Goal: Task Accomplishment & Management: Complete application form

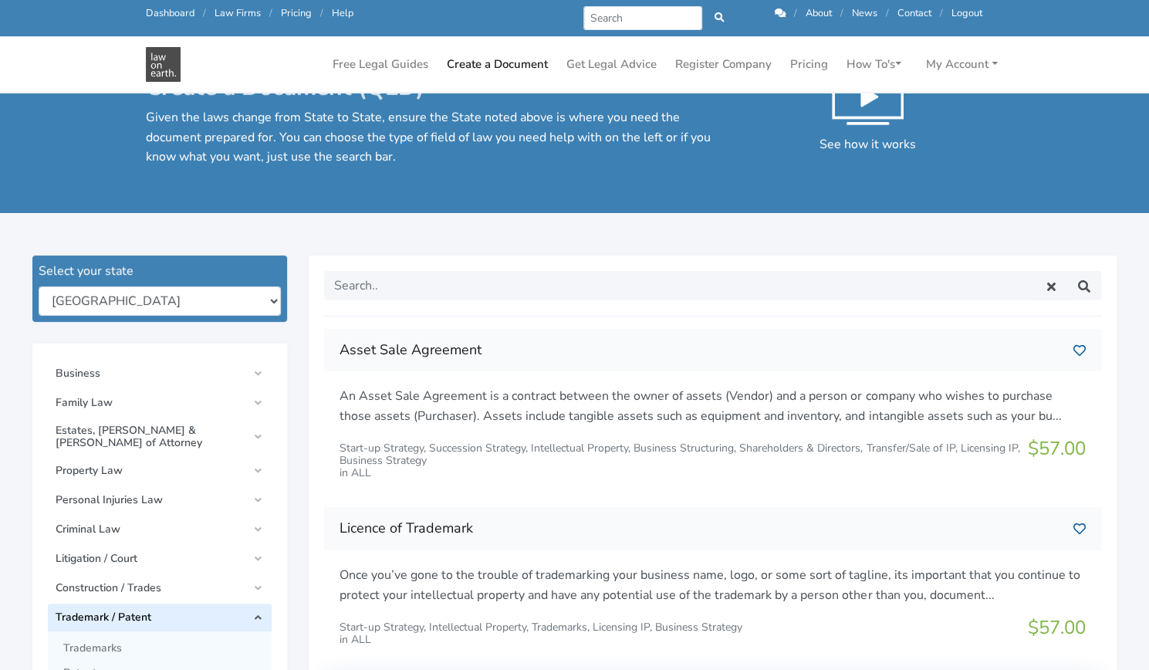
scroll to position [46, 0]
click at [609, 21] on input "Search" at bounding box center [644, 18] width 120 height 24
type input "c"
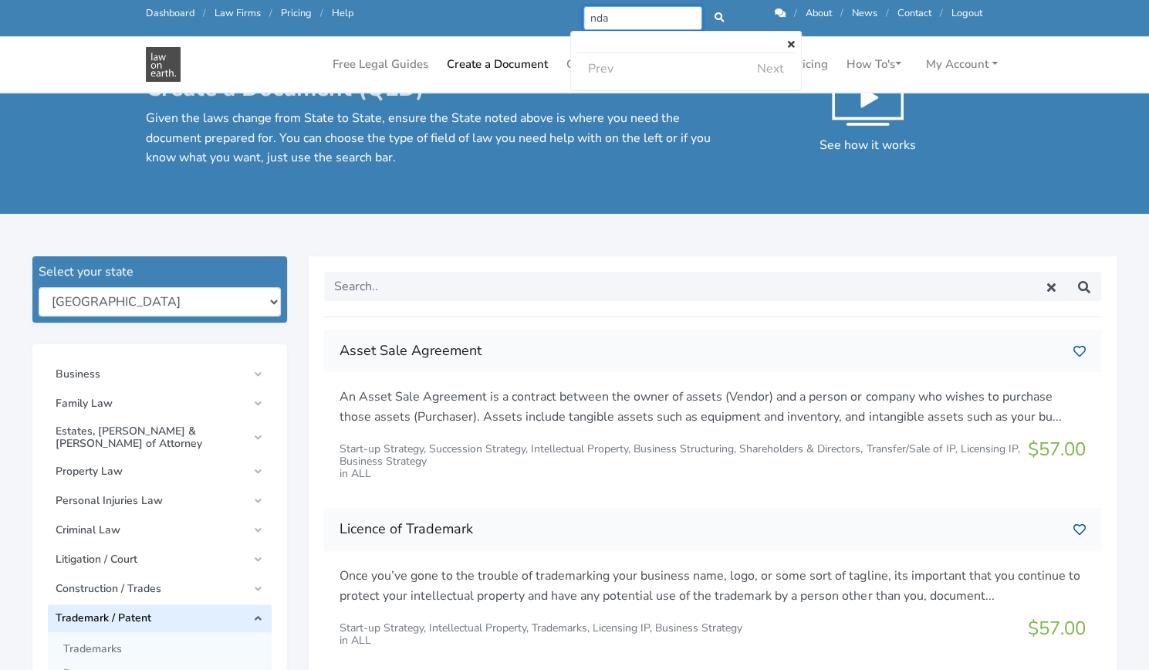
type input "nda"
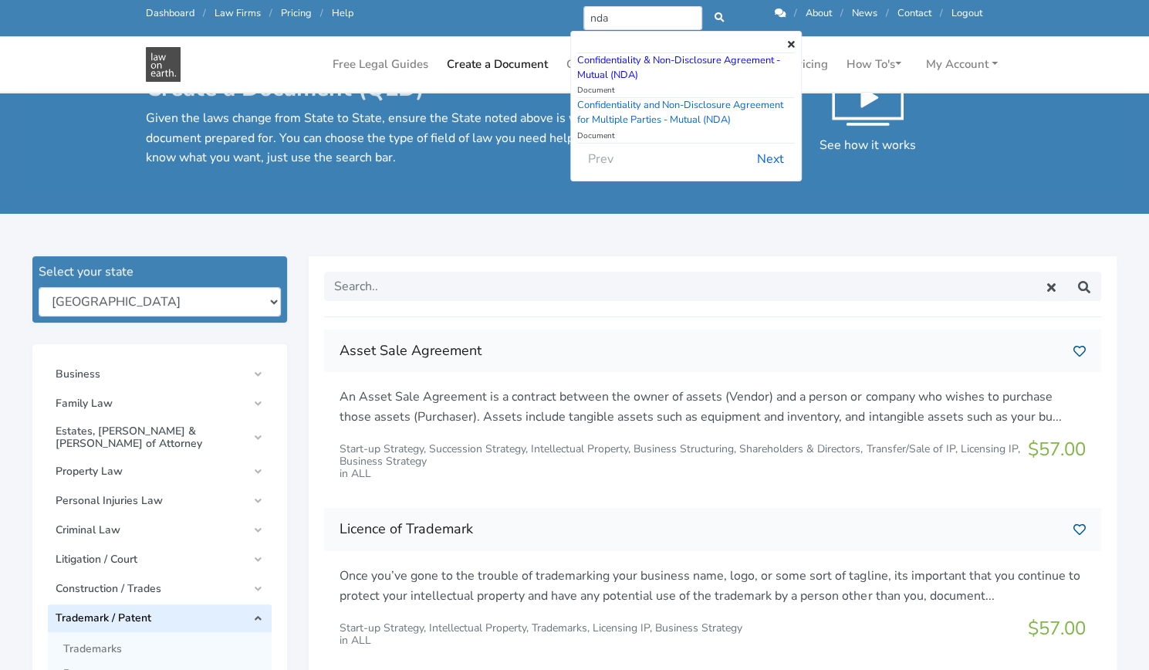
click at [625, 59] on link "Confidentiality & Non-Disclosure Agreement - Mutual (NDA)" at bounding box center [678, 67] width 203 height 29
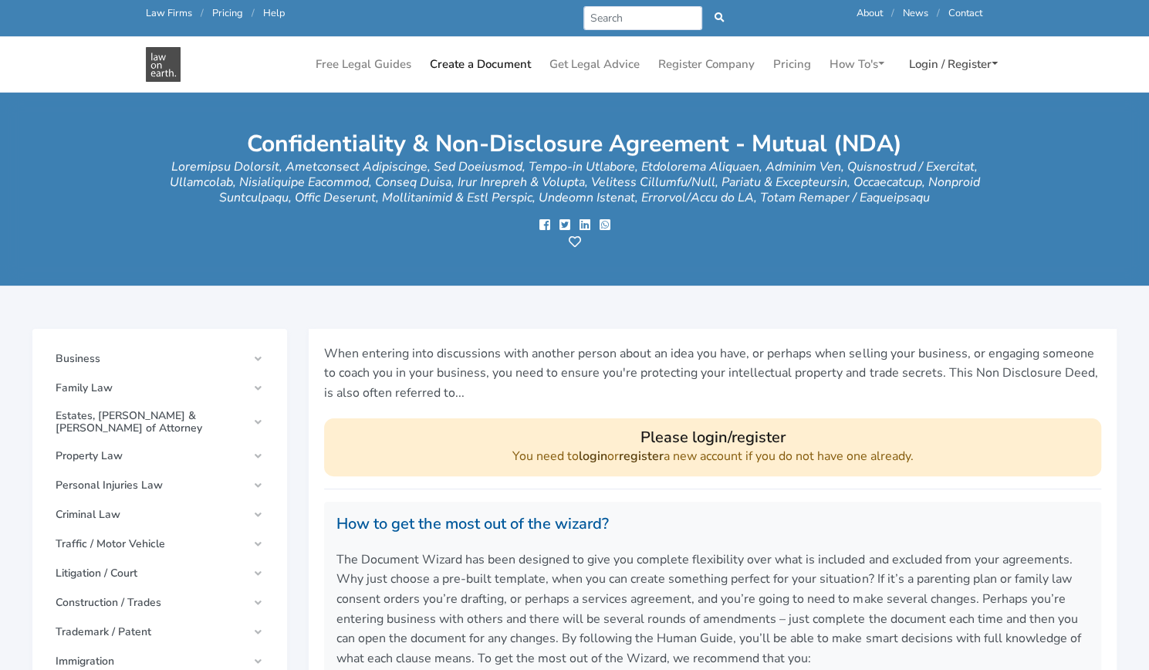
click at [922, 64] on link "Login / Register" at bounding box center [953, 64] width 101 height 30
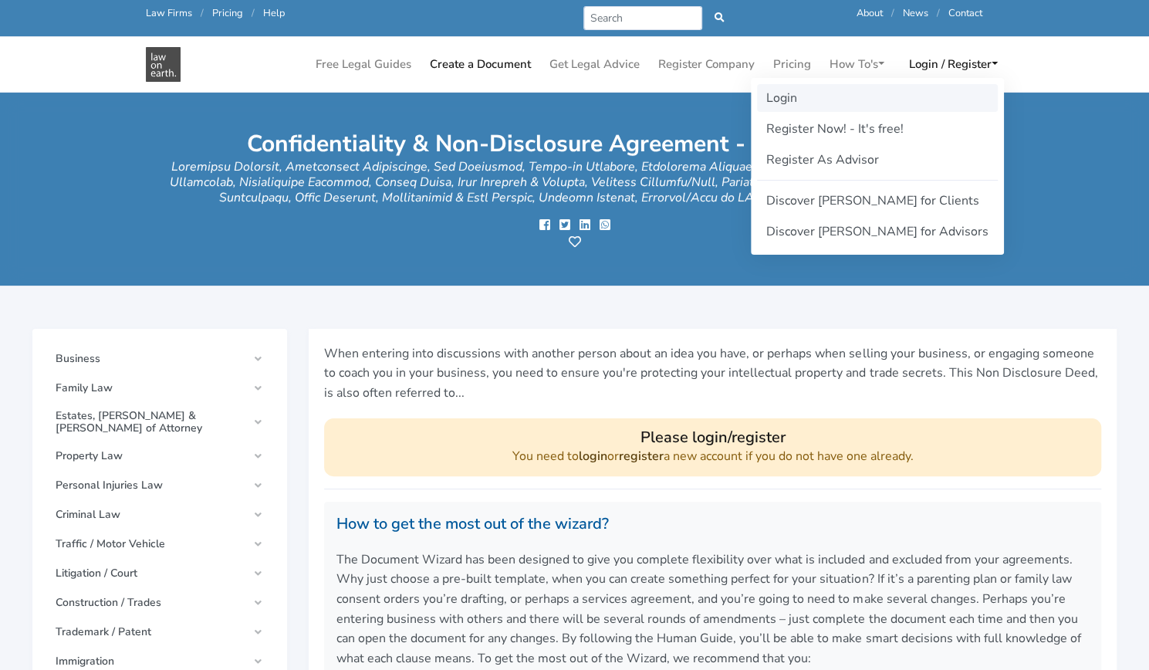
click at [809, 100] on link "Login" at bounding box center [877, 98] width 241 height 28
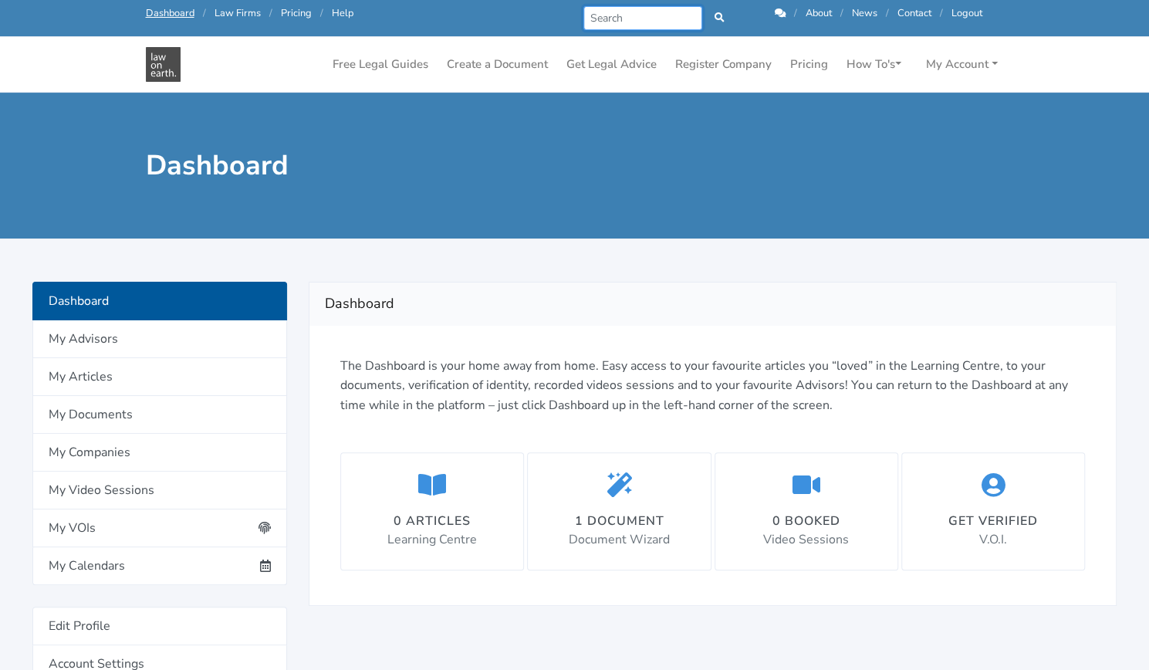
click at [615, 19] on input "Search" at bounding box center [644, 18] width 120 height 24
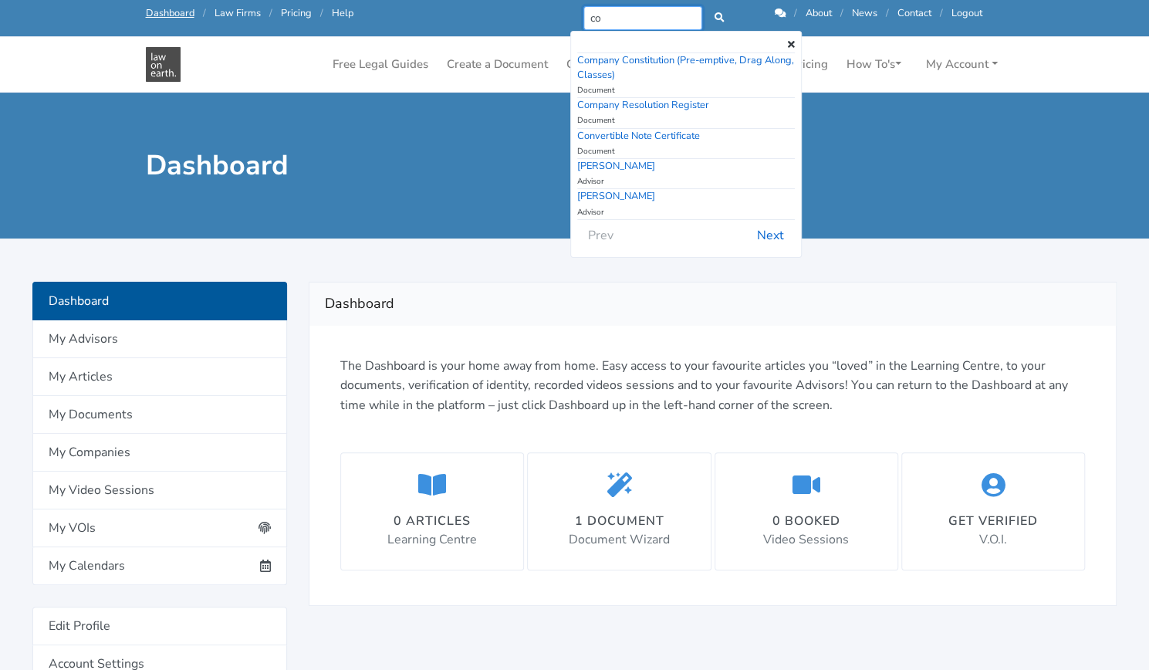
type input "co"
click at [872, 164] on div at bounding box center [795, 165] width 440 height 35
click at [951, 72] on link "My Account" at bounding box center [962, 64] width 84 height 30
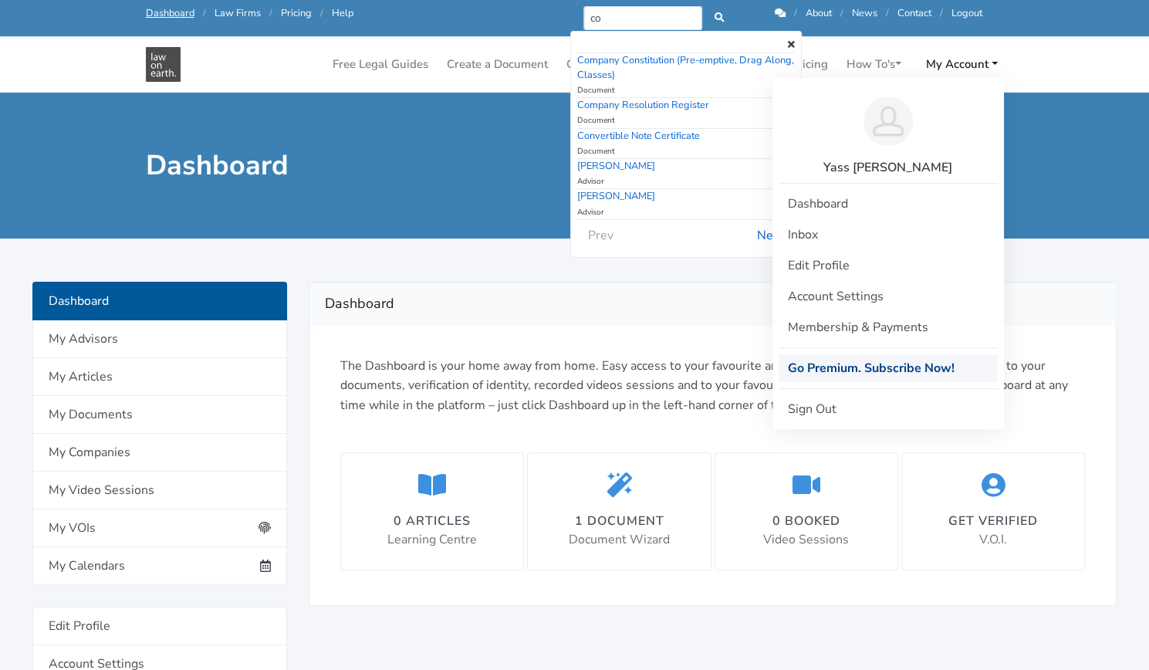
click at [874, 374] on strong "Go Premium. Subscribe Now!" at bounding box center [871, 368] width 167 height 17
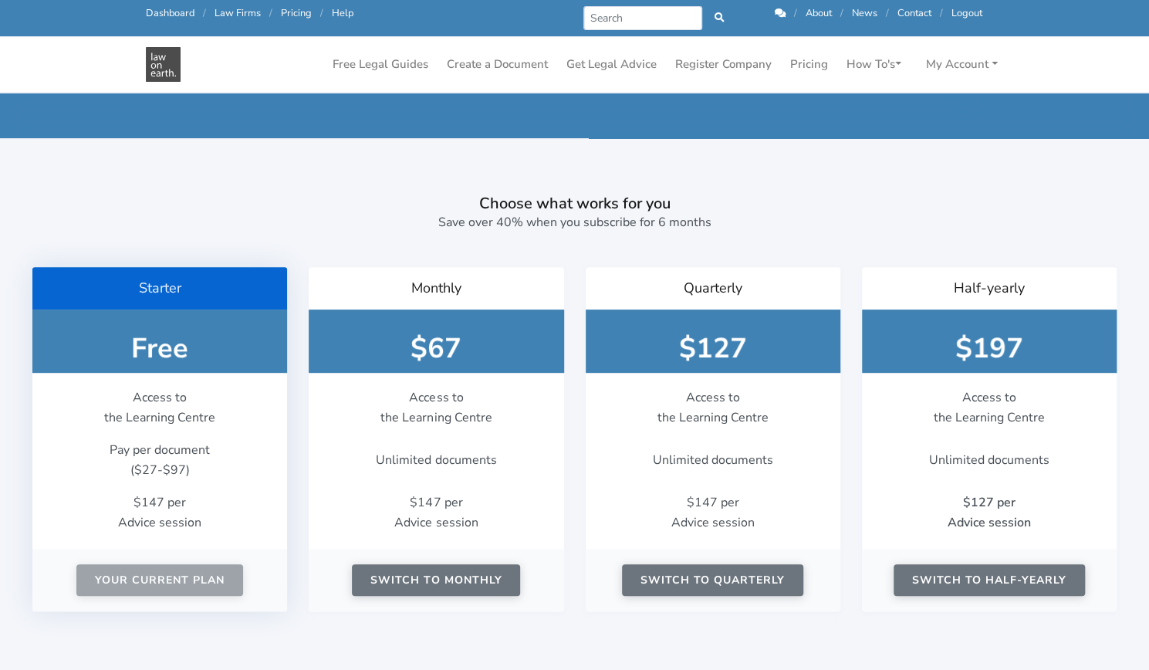
scroll to position [179, 0]
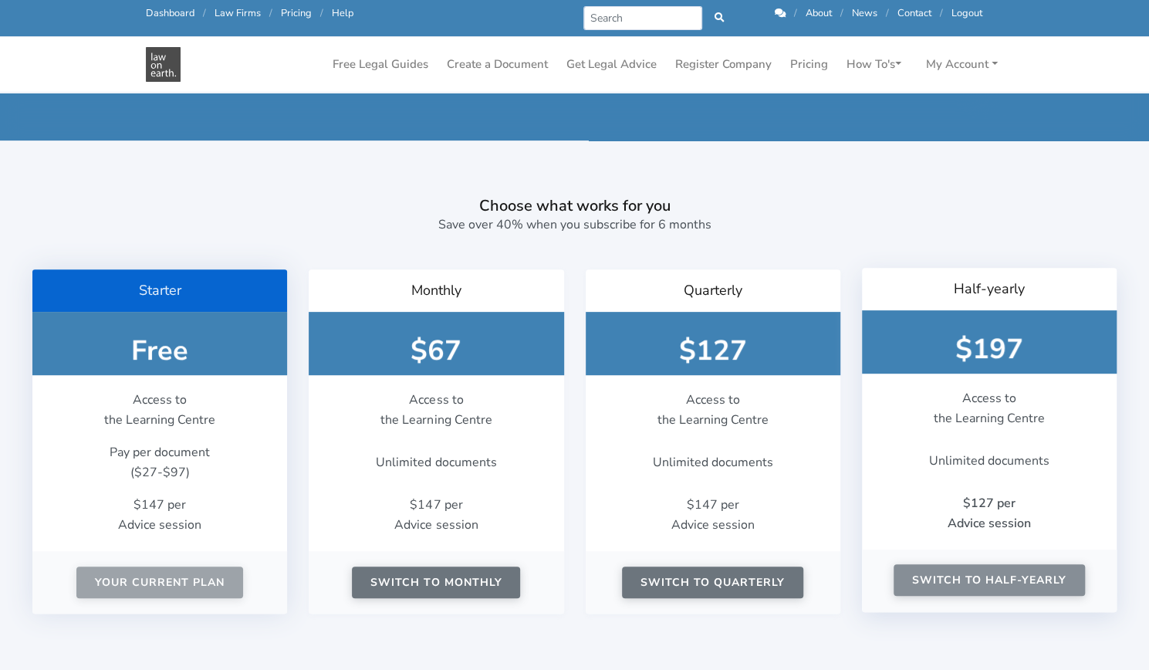
click at [957, 564] on button "Switch to Half-yearly" at bounding box center [989, 580] width 191 height 32
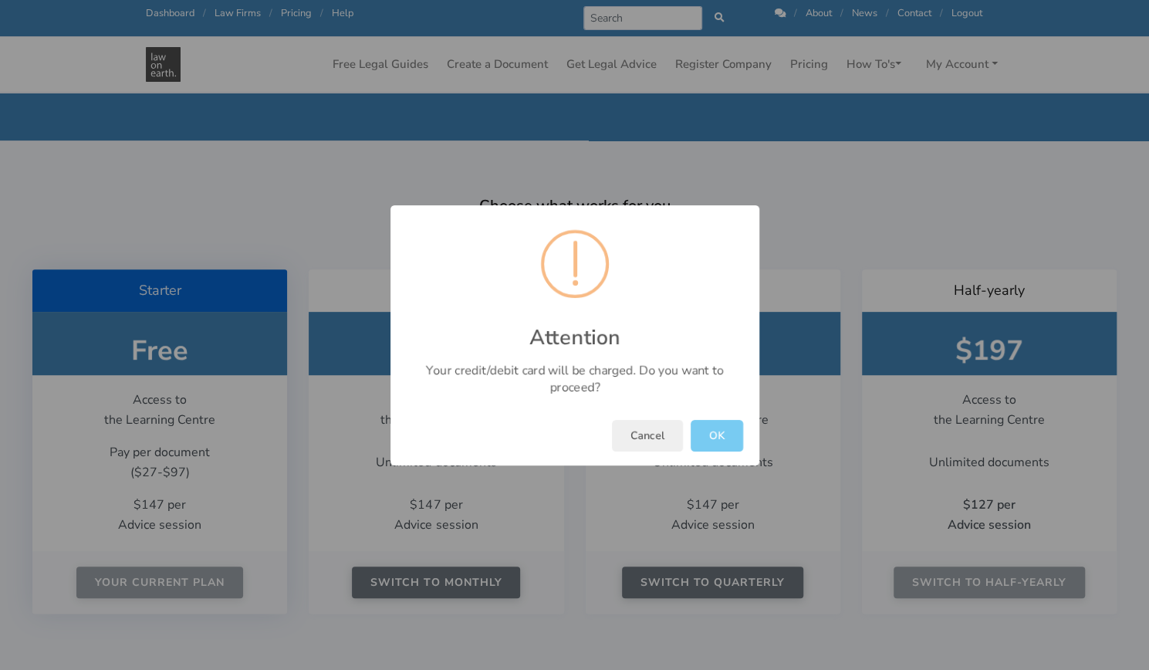
click at [705, 444] on button "OK" at bounding box center [717, 436] width 52 height 32
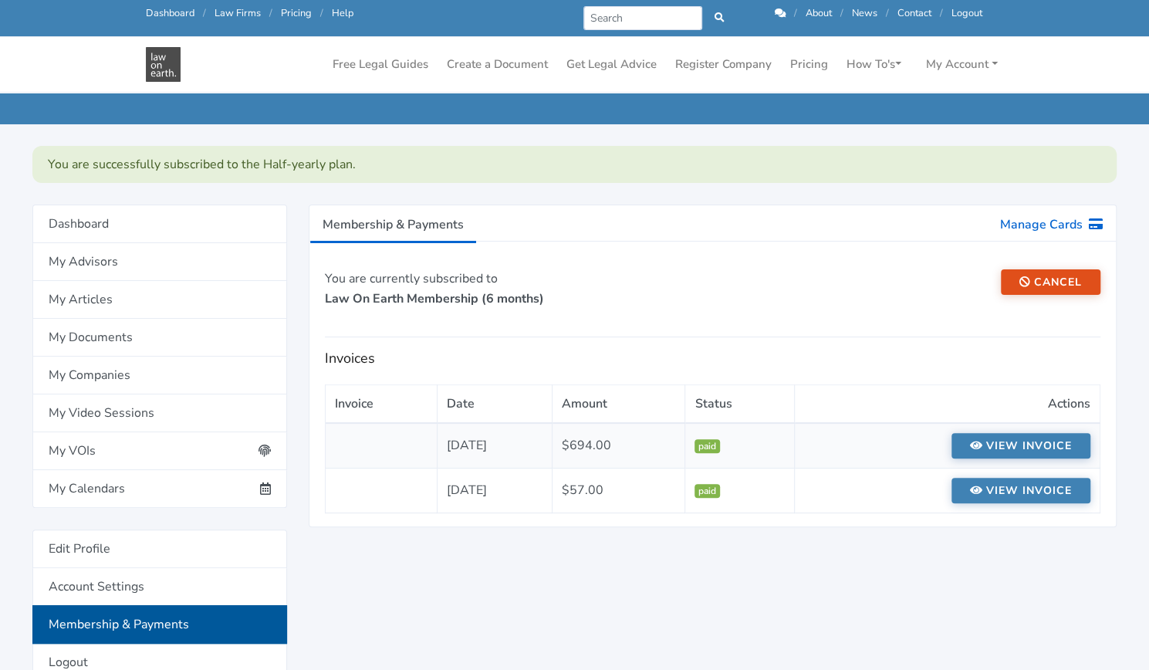
scroll to position [77, 0]
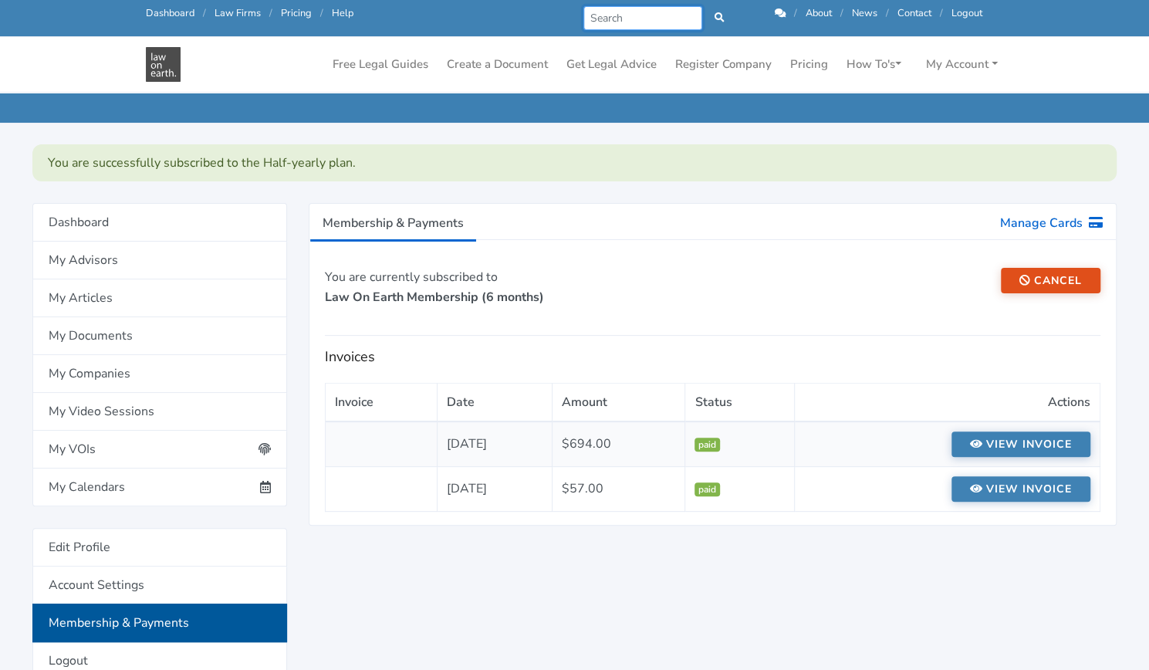
click at [651, 13] on input "Search" at bounding box center [644, 18] width 120 height 24
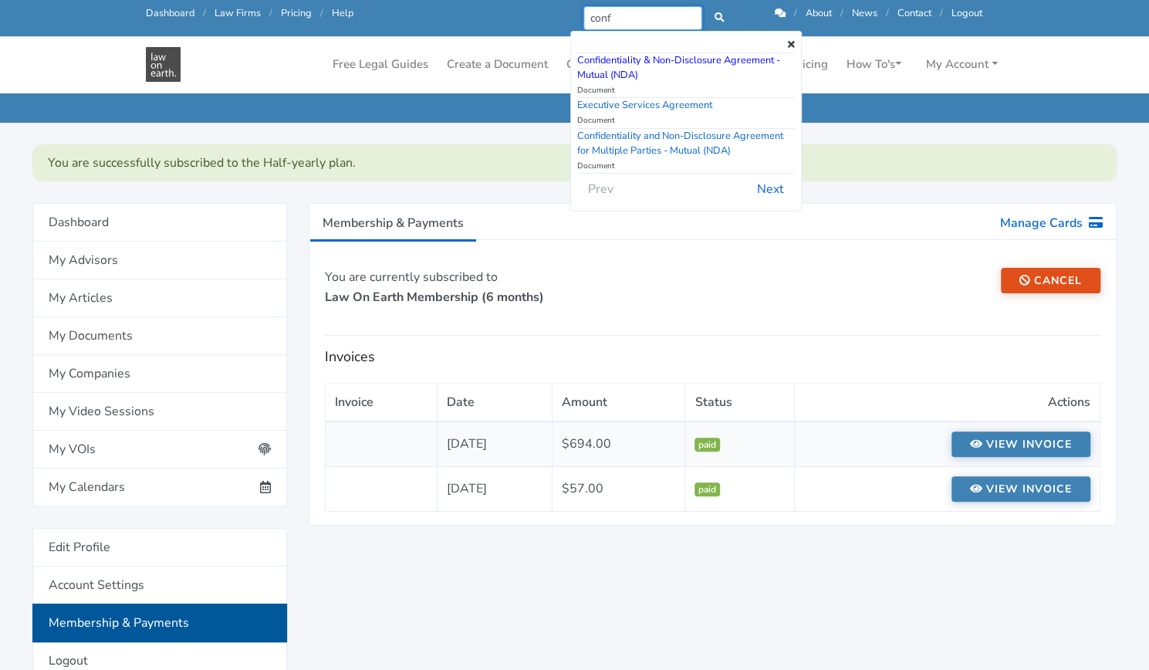
type input "conf"
click at [610, 76] on link "Confidentiality & Non-Disclosure Agreement - Mutual (NDA)" at bounding box center [678, 67] width 203 height 29
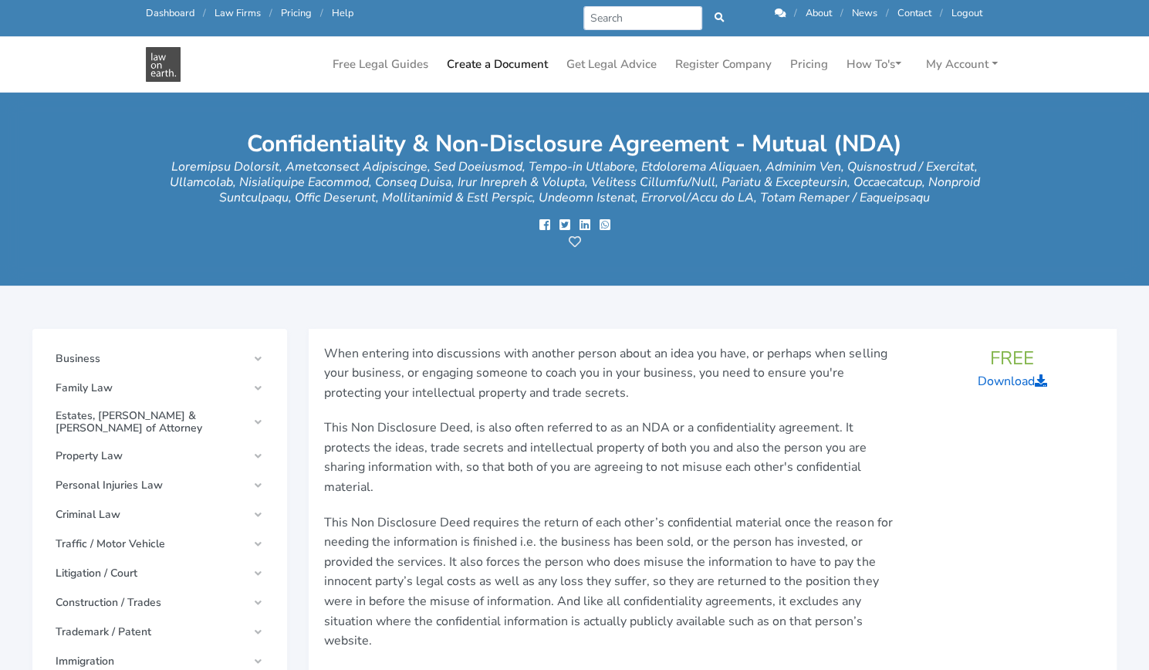
scroll to position [26, 0]
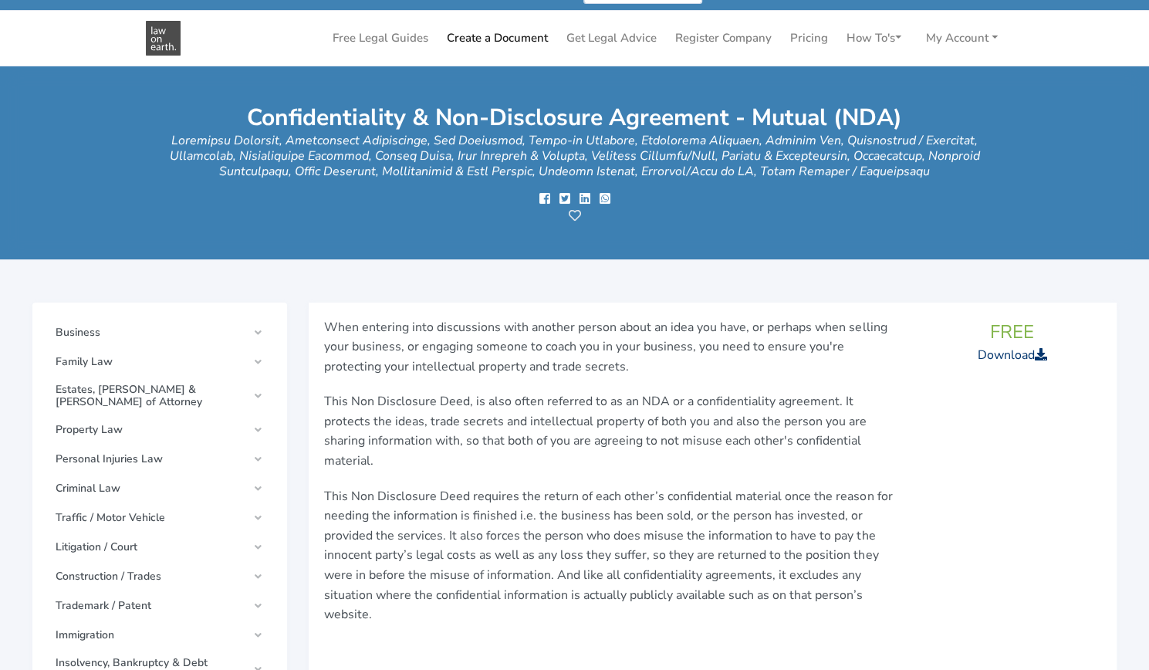
click at [1017, 351] on link "Download" at bounding box center [1012, 355] width 69 height 17
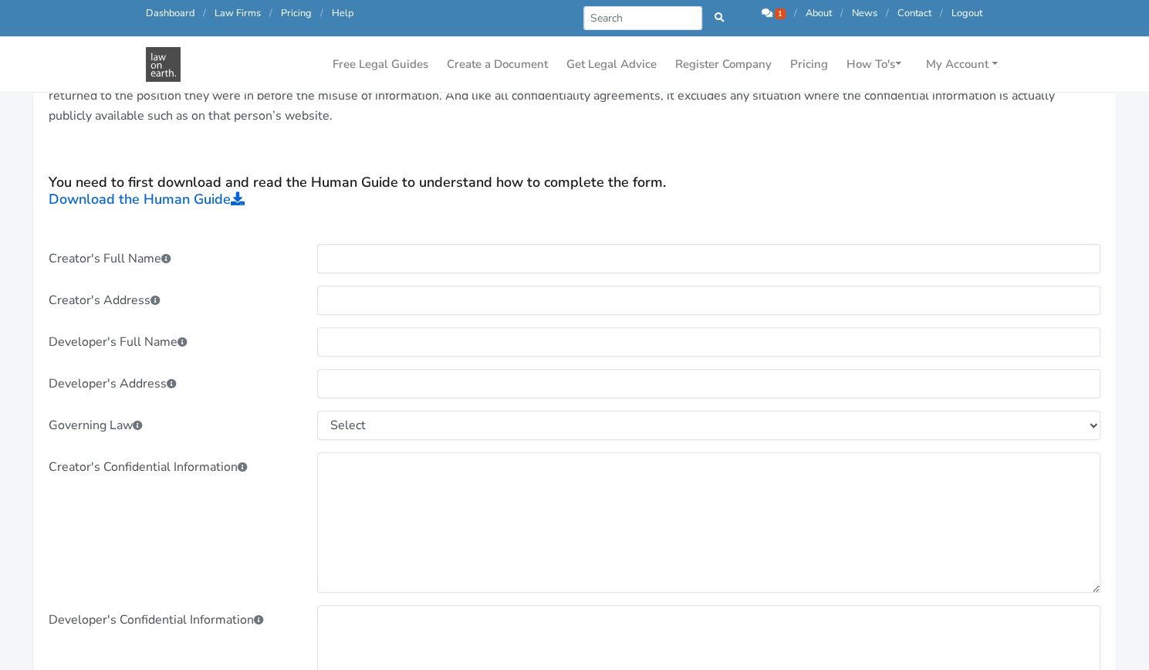
scroll to position [522, 0]
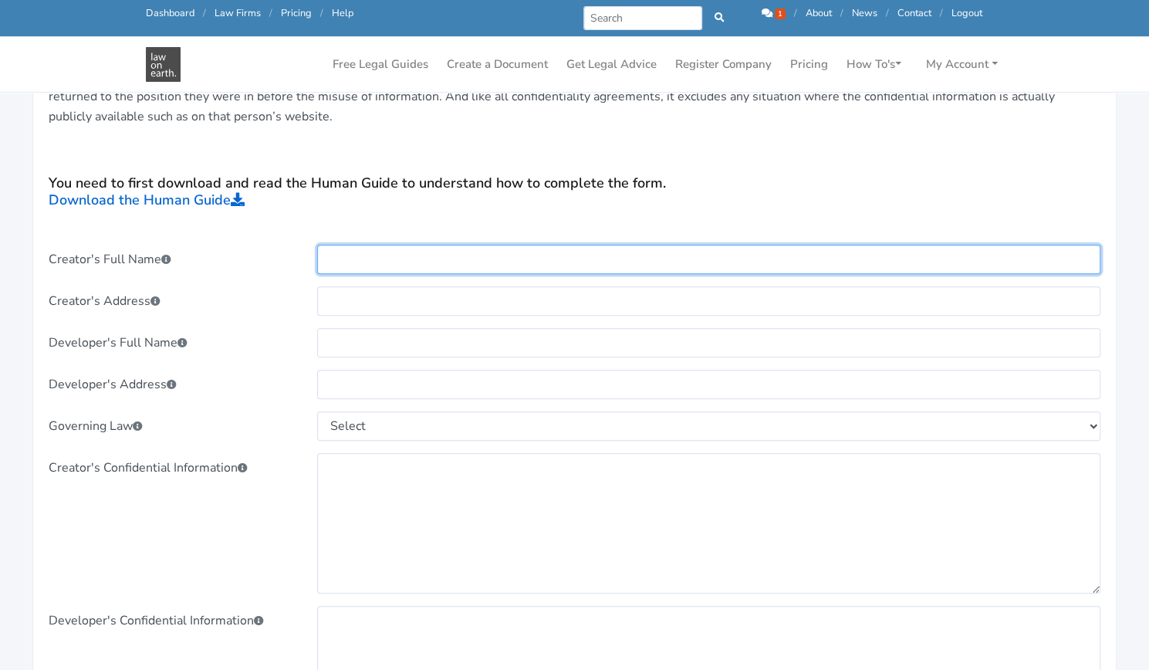
click at [522, 259] on input "text" at bounding box center [708, 259] width 783 height 29
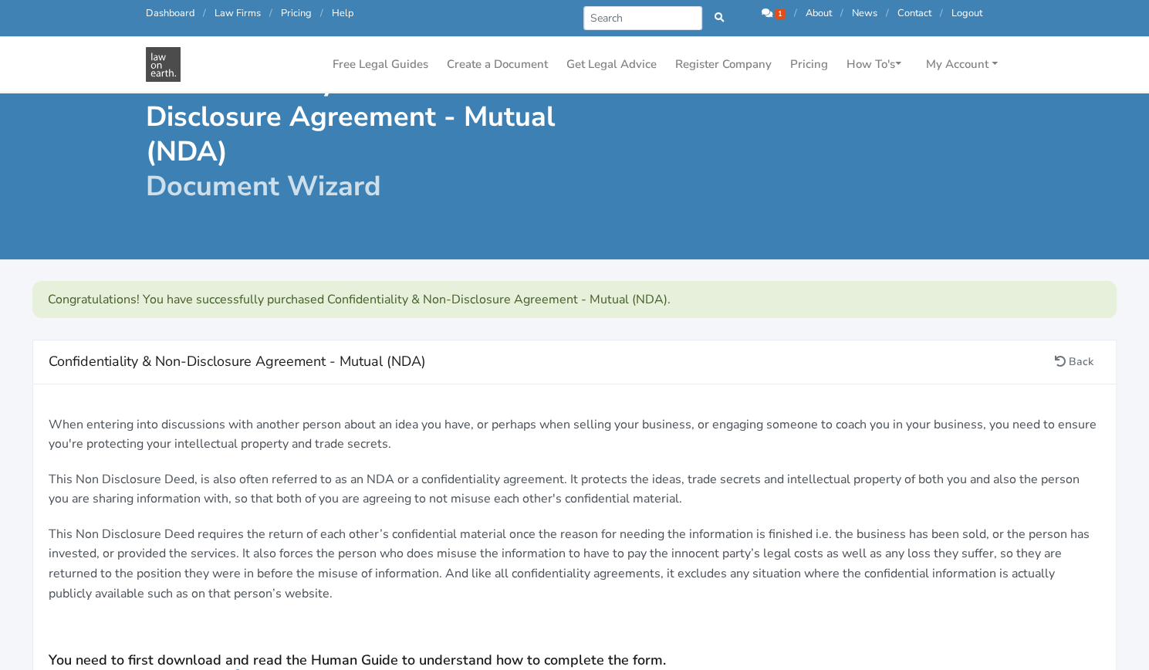
scroll to position [44, 0]
click at [628, 12] on input "Search" at bounding box center [644, 18] width 120 height 24
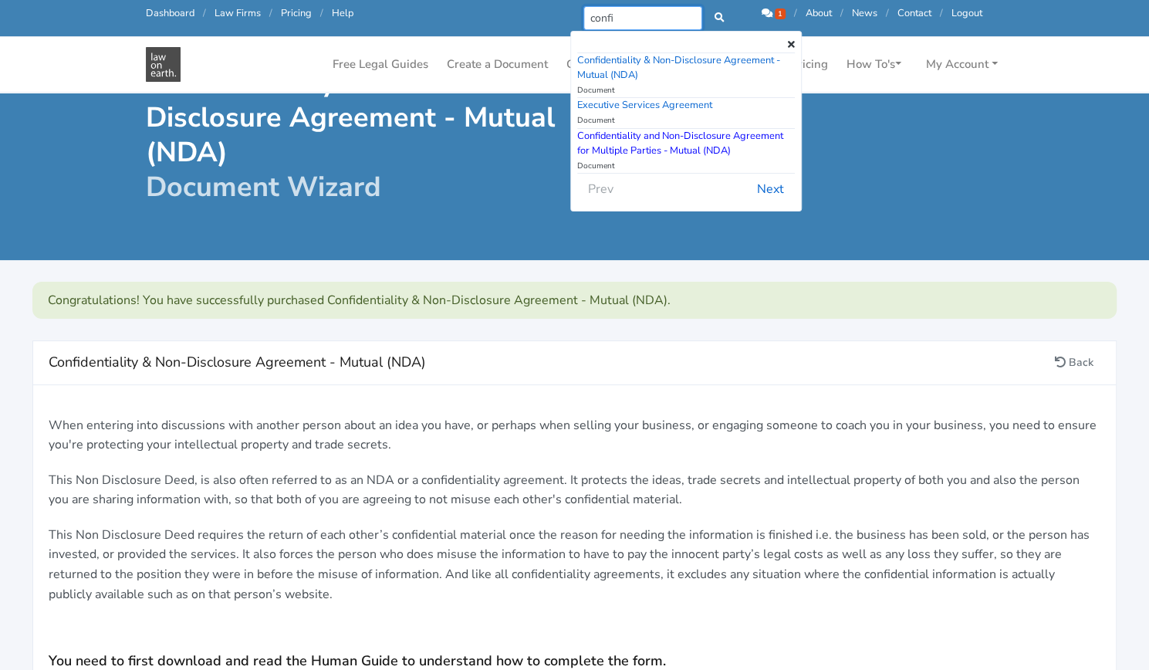
type input "confi"
click at [642, 143] on link "Confidentiality and Non-Disclosure Agreement for Multiple Parties - Mutual (NDA)" at bounding box center [680, 143] width 206 height 29
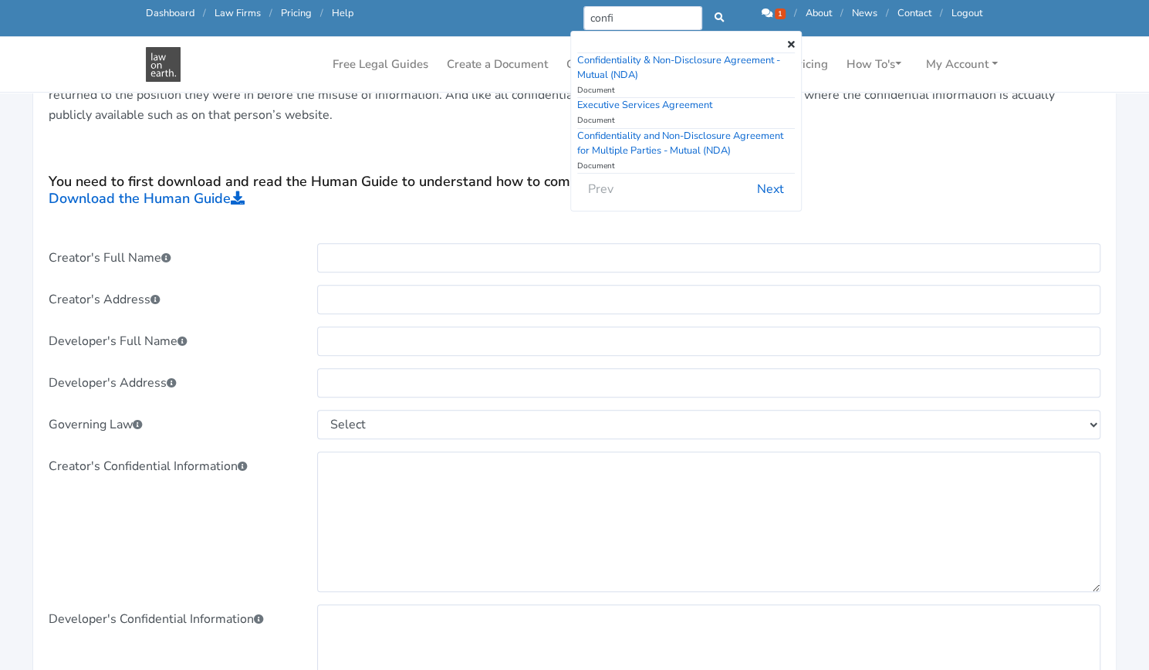
scroll to position [525, 0]
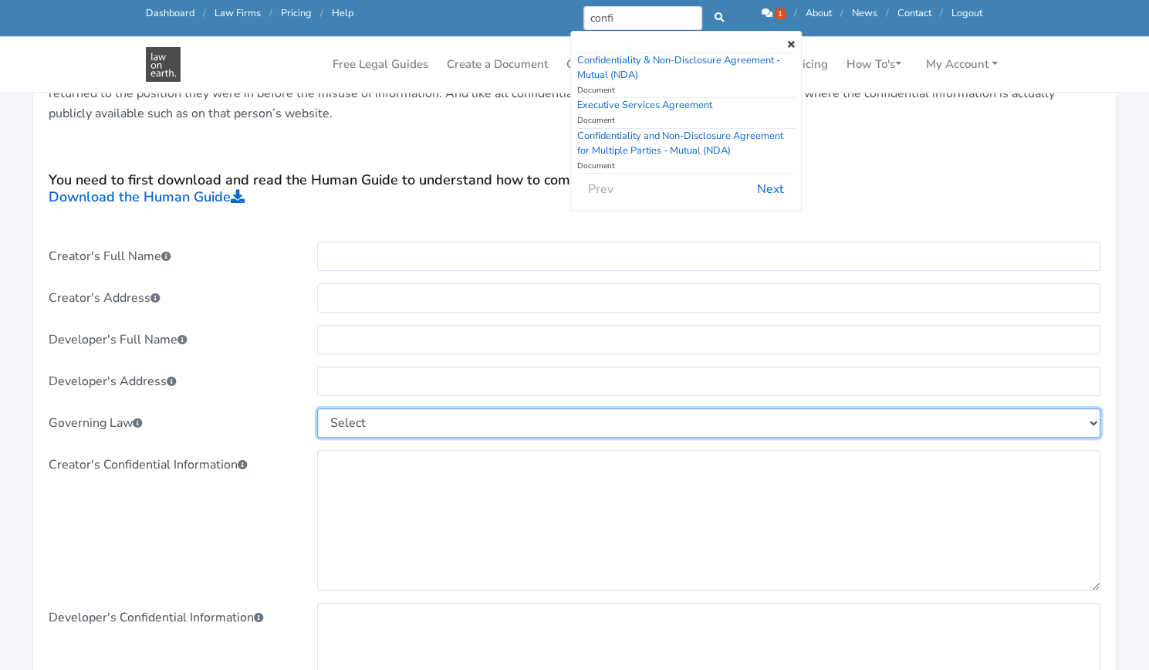
click at [622, 416] on select "Select New South Wales Victoria Queensland Tasmania South Australia Western Aus…" at bounding box center [708, 422] width 783 height 29
select select "[GEOGRAPHIC_DATA]"
click at [317, 408] on select "Select New South Wales Victoria Queensland Tasmania South Australia Western Aus…" at bounding box center [708, 422] width 783 height 29
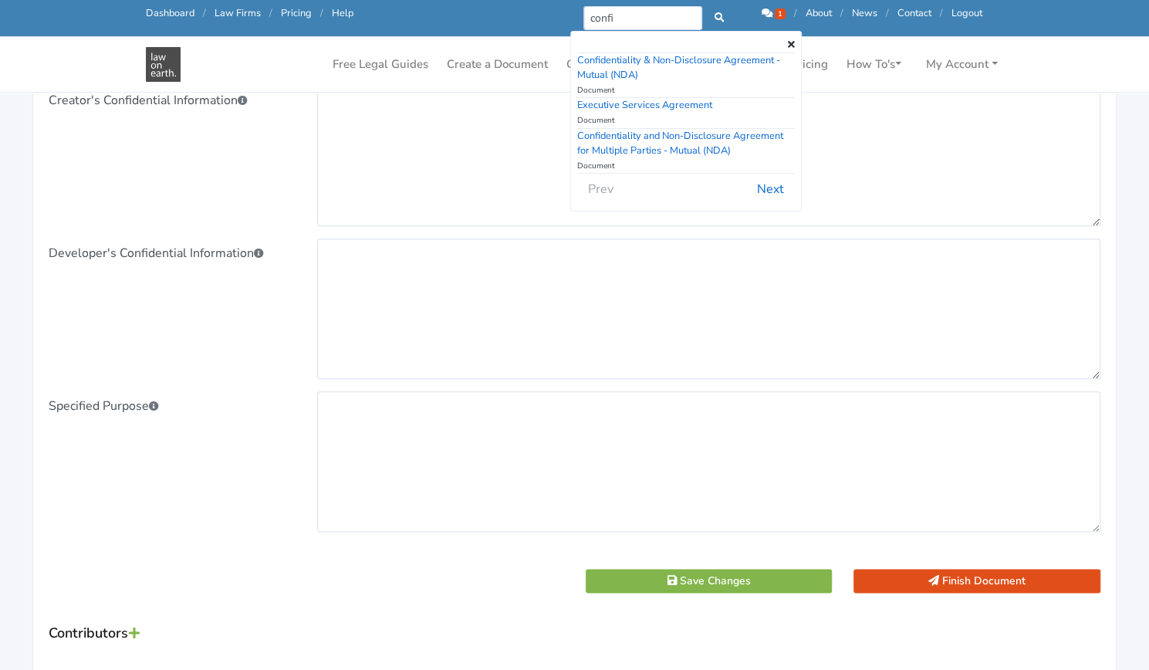
scroll to position [891, 0]
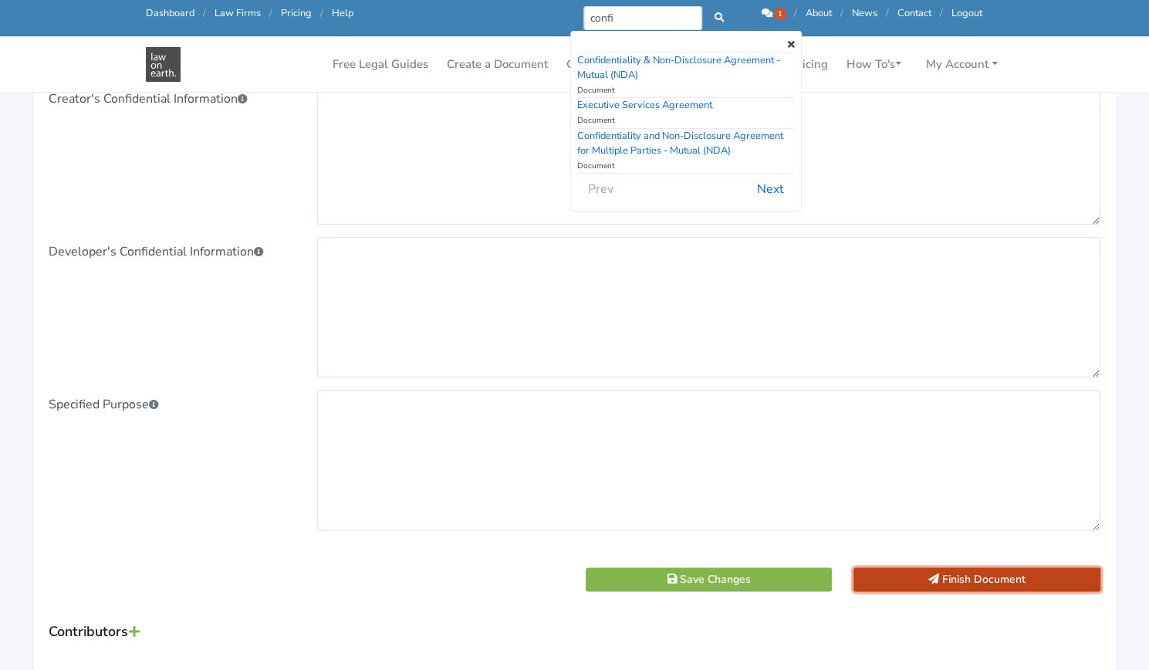
click at [963, 577] on button "Finish Document" at bounding box center [977, 579] width 247 height 24
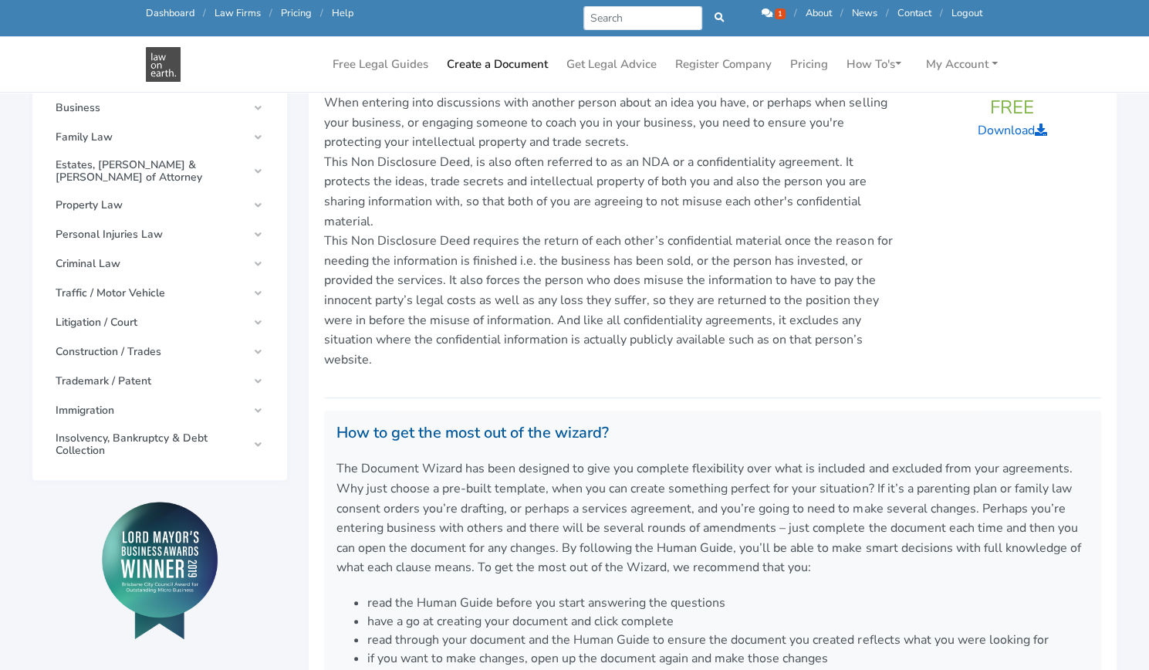
scroll to position [240, 0]
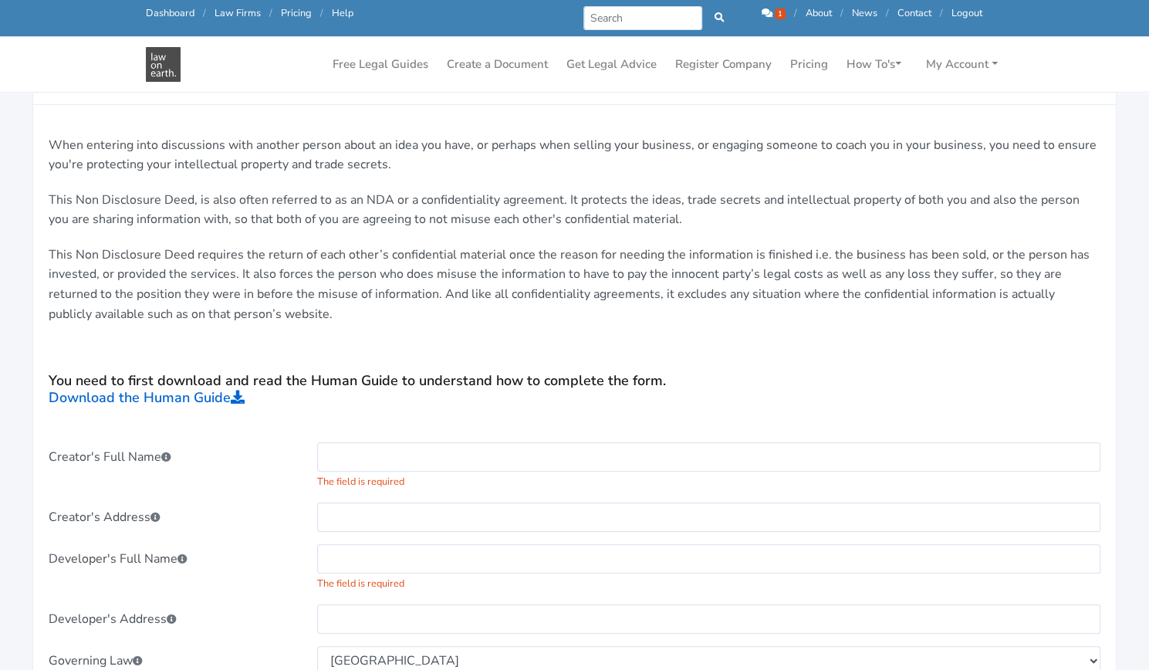
scroll to position [345, 0]
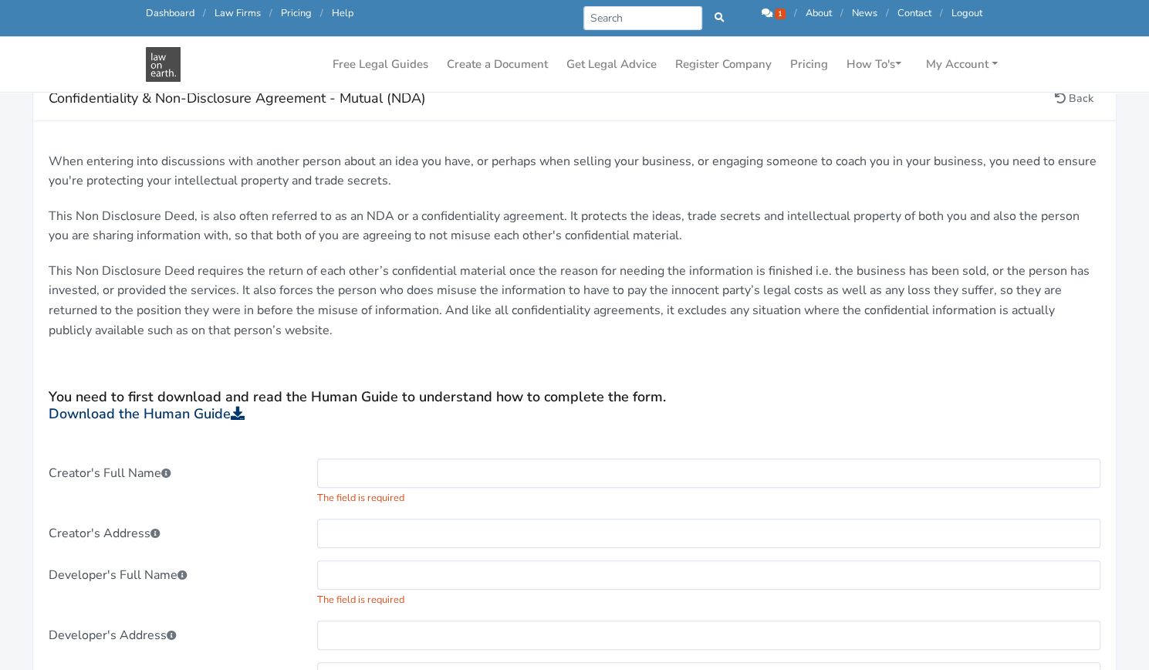
click at [187, 415] on link "Download the Human Guide" at bounding box center [147, 413] width 196 height 19
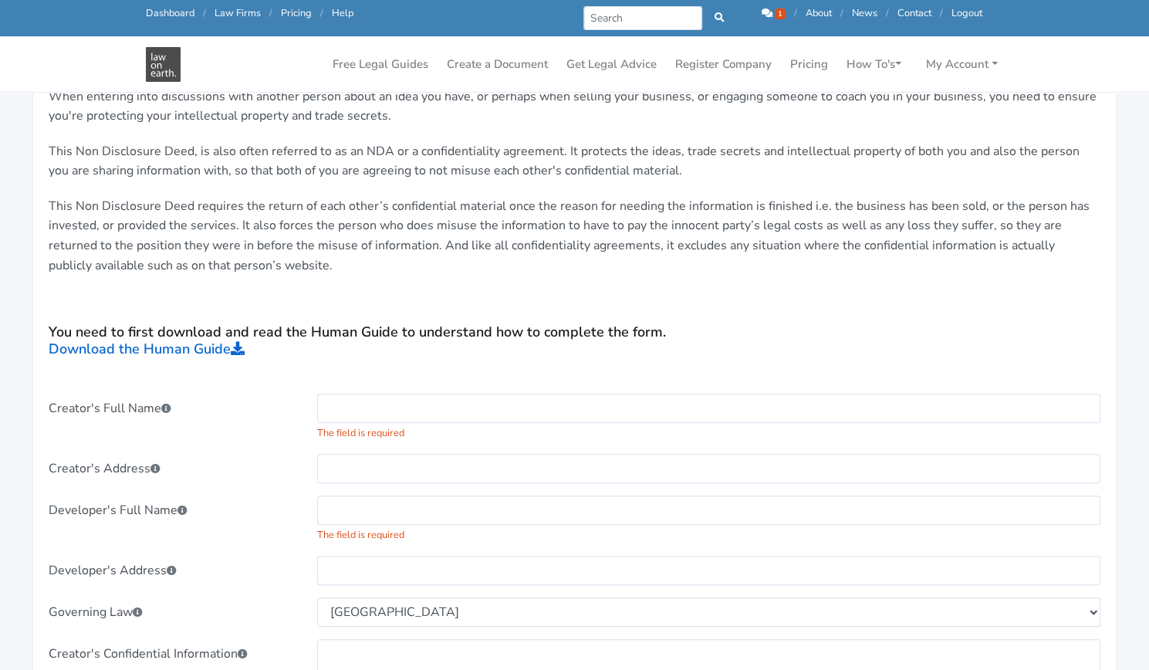
scroll to position [408, 0]
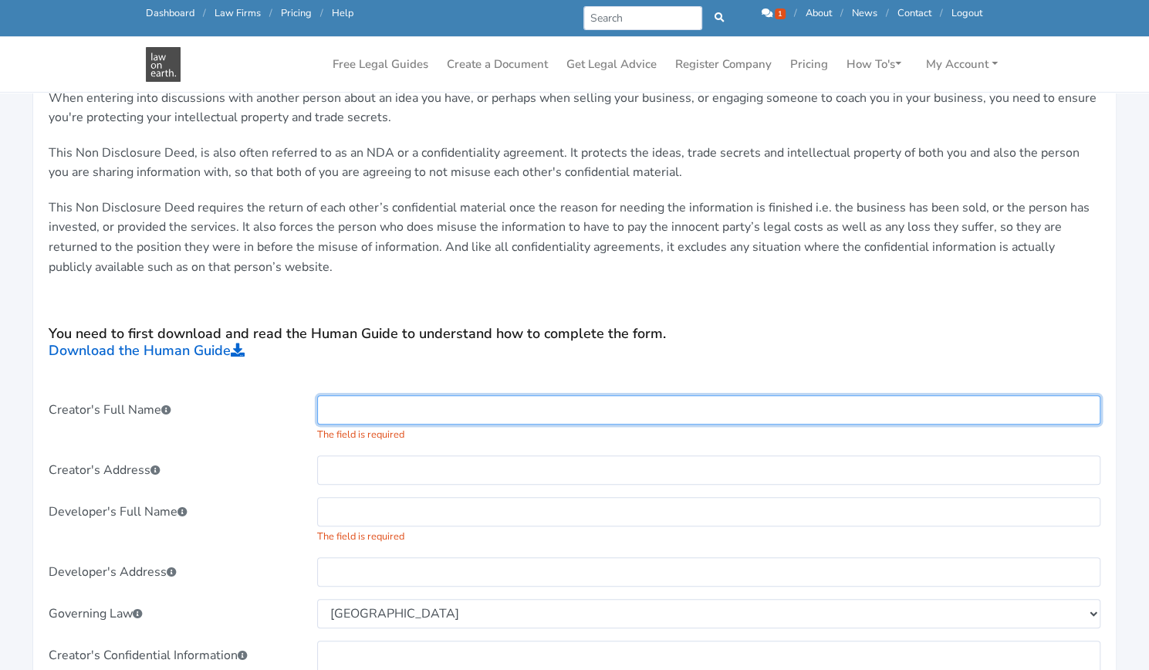
click at [367, 404] on input "text" at bounding box center [708, 409] width 783 height 29
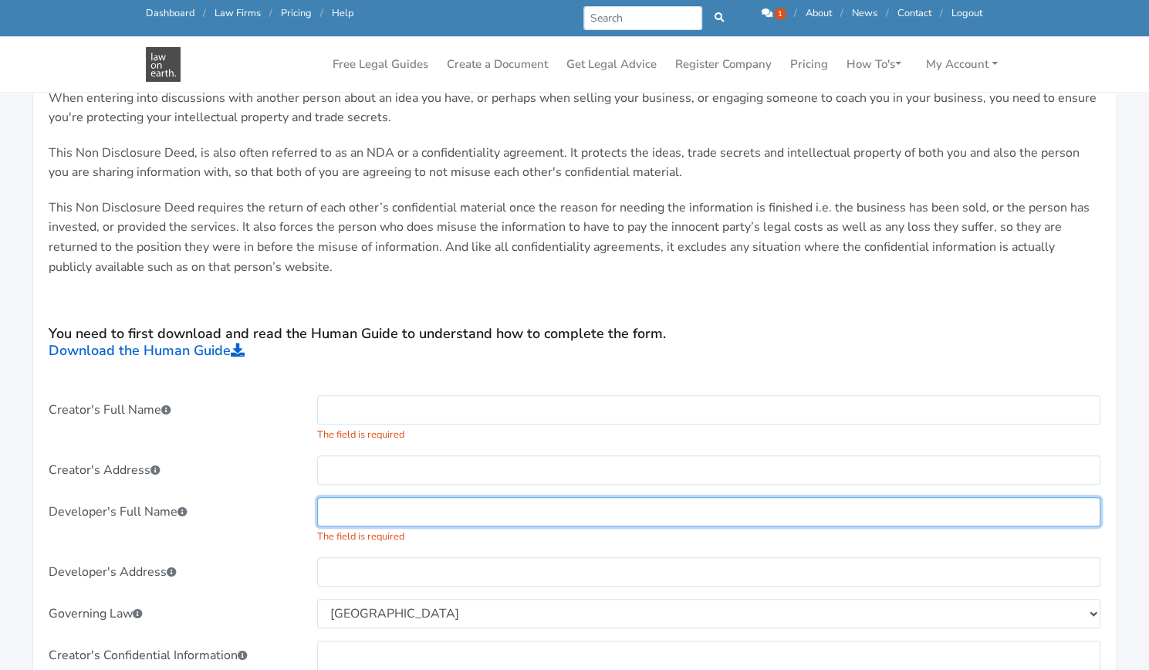
click at [354, 509] on input "text" at bounding box center [708, 511] width 783 height 29
type input "[PERSON_NAME]'s Company"
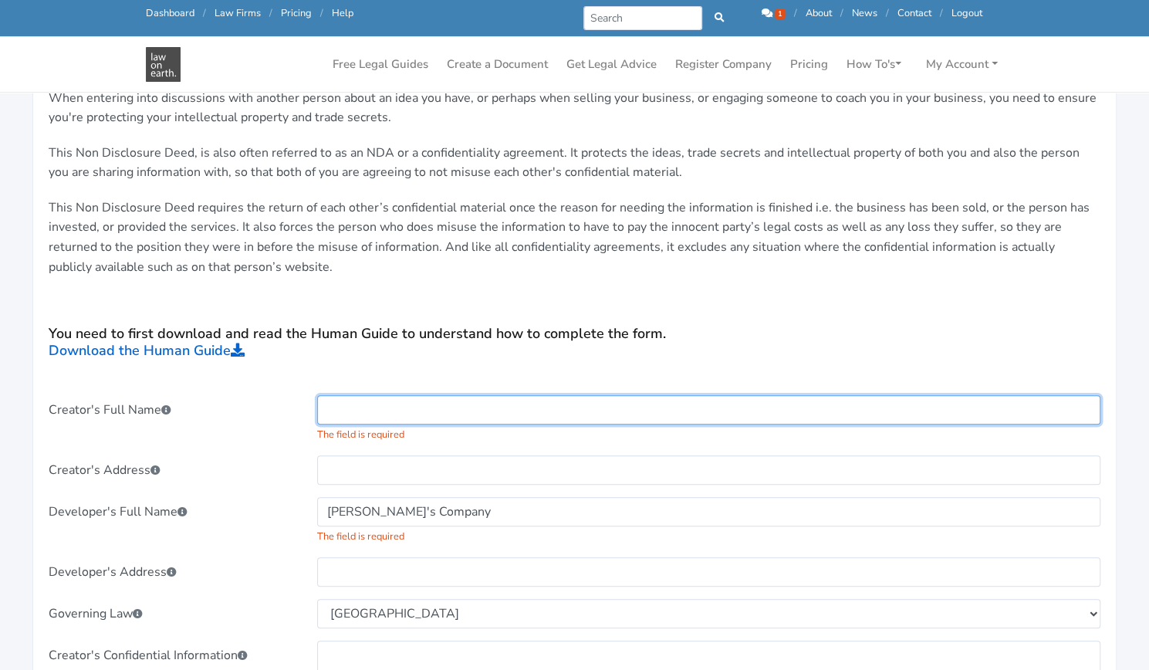
click at [360, 415] on input "text" at bounding box center [708, 409] width 783 height 29
paste input "Smith Software Pty Ltd ACN 123 123 123 of Level 72, 111 Eagle Street, Brisbane …"
drag, startPoint x: 412, startPoint y: 411, endPoint x: 211, endPoint y: 420, distance: 200.9
click at [211, 420] on div "Creator's Full Name Smith Software Pty Ltd ACN 123 123 123 of Level 72, 111 Eag…" at bounding box center [575, 419] width 1074 height 48
drag, startPoint x: 507, startPoint y: 405, endPoint x: 410, endPoint y: 404, distance: 97.3
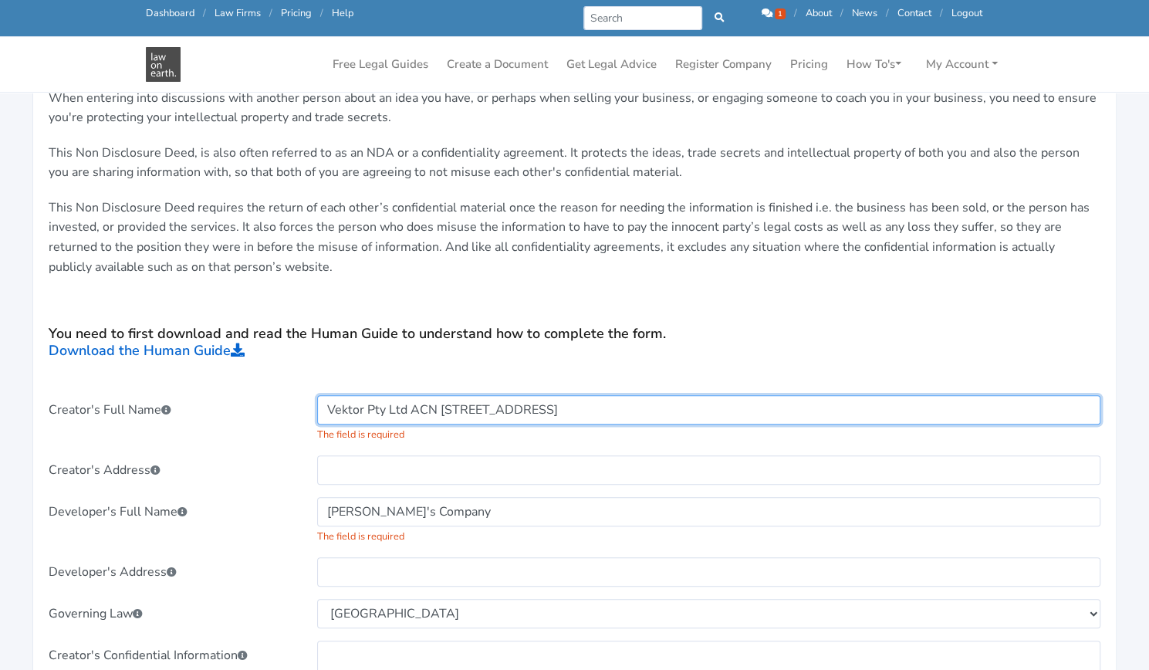
click at [410, 404] on input "Vektor Pty Ltd ACN 123 123 123 of Level 72, 111 Eagle Street, Brisbane QLD 4000" at bounding box center [708, 409] width 783 height 29
paste input "688 121 075"
click at [719, 407] on input "Vektor Pty Ltd ACN 688 121 075 of Level 72, 111 Eagle Street, Brisbane QLD 4000" at bounding box center [708, 409] width 783 height 29
click at [633, 412] on input "Vektor Pty Ltd ACN 688 121 075 of Level 72, 111 Eagle Street, Everton Park QLD …" at bounding box center [708, 409] width 783 height 29
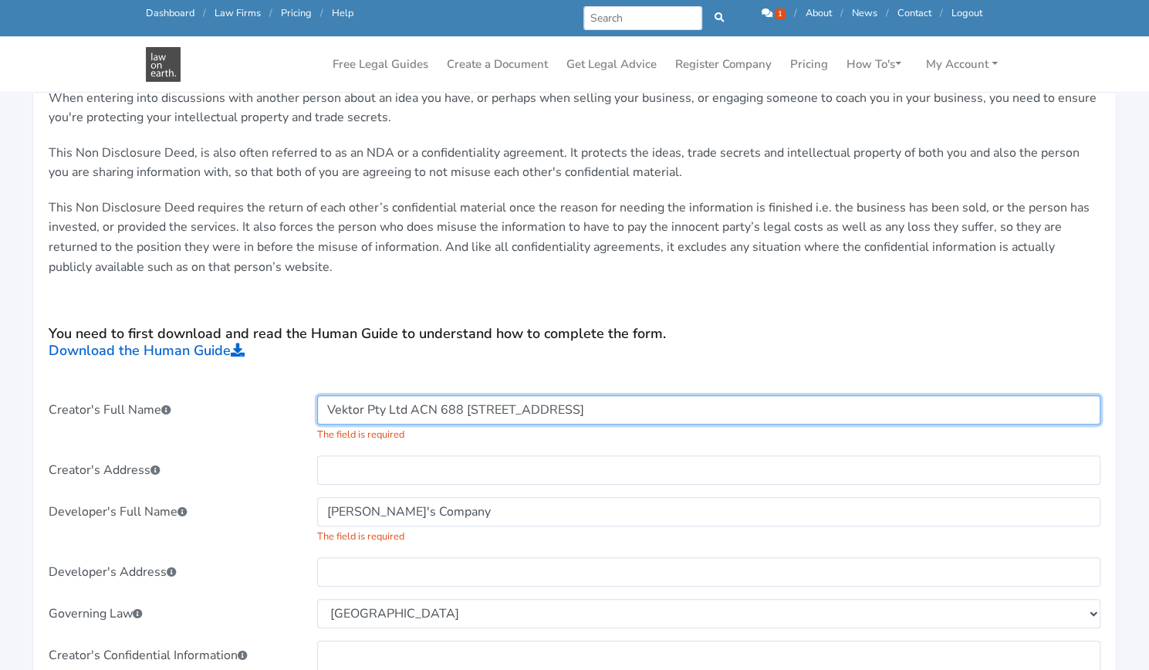
click at [633, 412] on input "Vektor Pty Ltd ACN 688 121 075 of Level 72, 111 Eagle Street, Everton Park QLD …" at bounding box center [708, 409] width 783 height 29
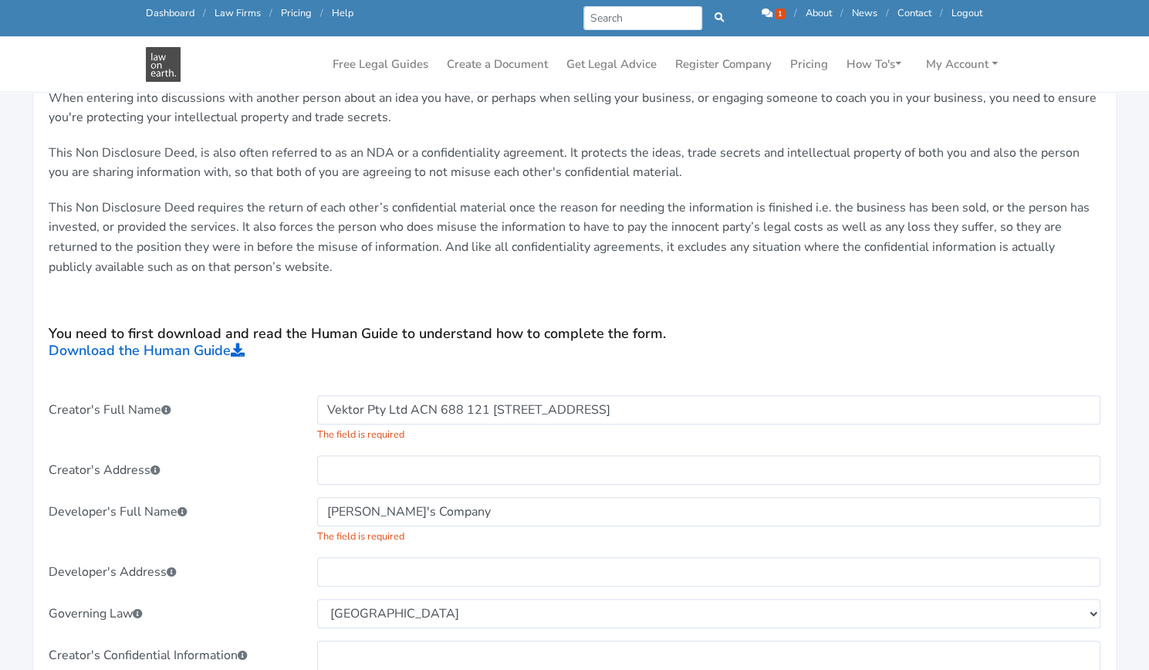
click at [823, 436] on div "Vektor Pty Ltd ACN 688 121 075 of 20 / 14 Aldgate Street, Everton Park QLD 4000…" at bounding box center [708, 419] width 805 height 48
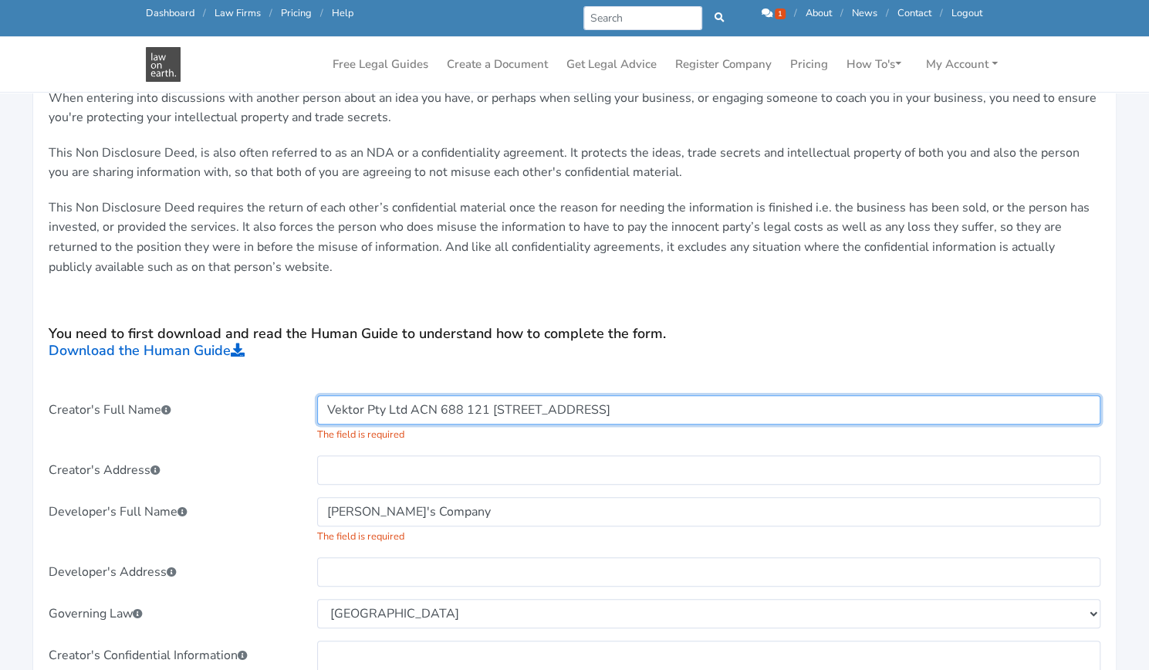
click at [820, 411] on input "Vektor Pty Ltd ACN 688 121 075 of 20 / 14 Aldgate Street, Everton Park QLD 4000" at bounding box center [708, 409] width 783 height 29
type input "Vektor Pty Ltd ACN 688 121 075 of 20 / 14 Aldgate Street, Everton Park QLD 4053"
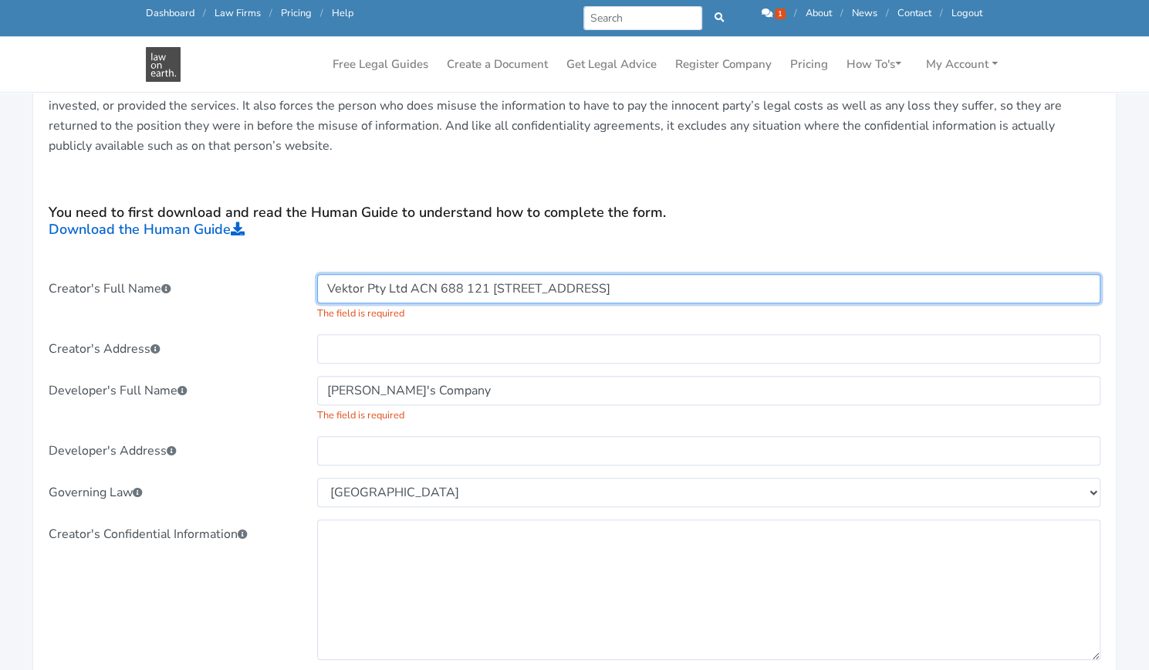
scroll to position [529, 0]
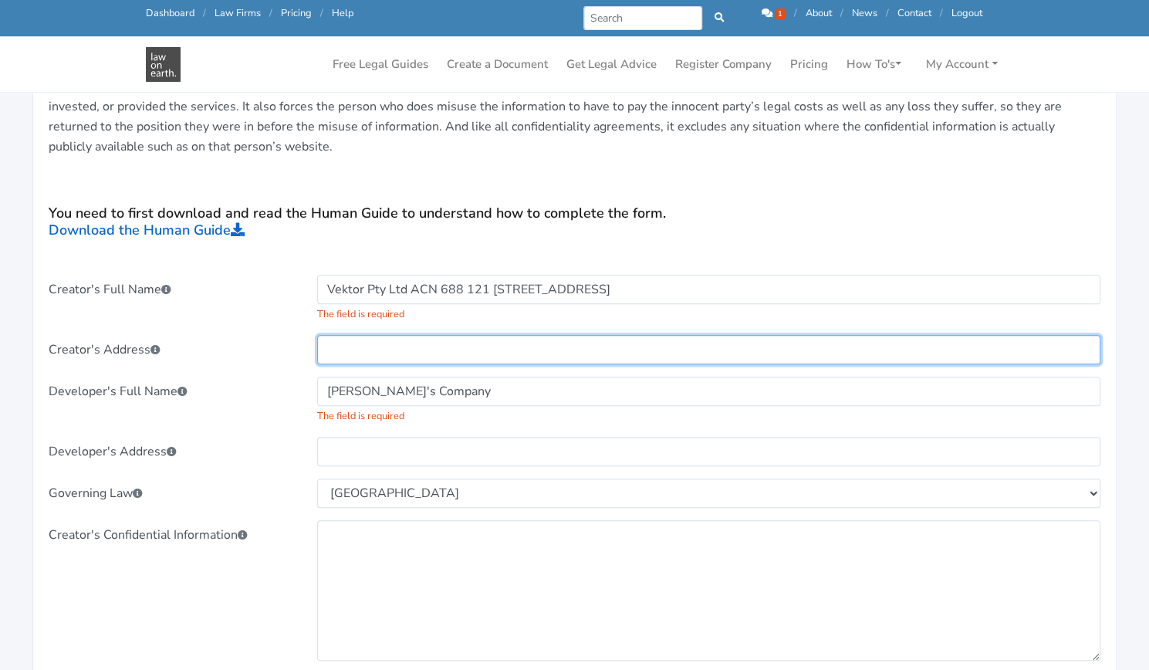
click at [659, 350] on input "text" at bounding box center [708, 349] width 783 height 29
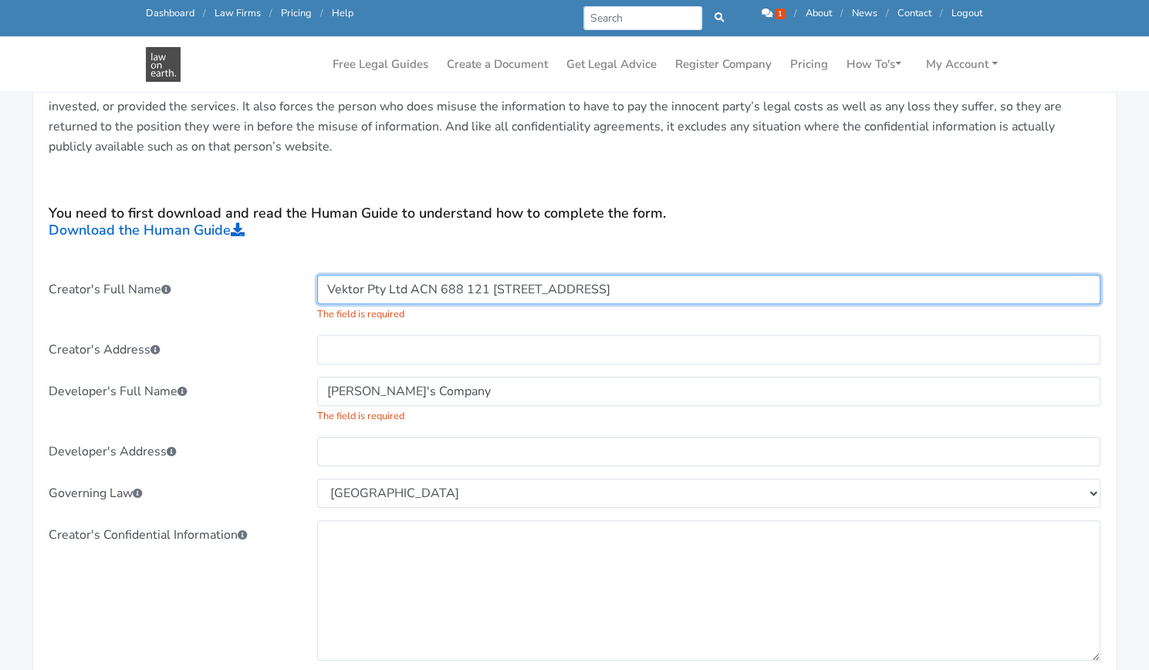
drag, startPoint x: 797, startPoint y: 286, endPoint x: 538, endPoint y: 362, distance: 270.2
click at [538, 362] on div "Creator's Full Name Vektor Pty Ltd ACN 688 121 075 of 20 / 14 Aldgate Street, E…" at bounding box center [575, 662] width 1052 height 774
click at [836, 286] on input "Vektor Pty Ltd ACN 688 121 075 of 20 / 14 Aldgate Street, Everton Park QLD 4053" at bounding box center [708, 289] width 783 height 29
drag, startPoint x: 836, startPoint y: 286, endPoint x: 528, endPoint y: 285, distance: 308.0
click at [528, 285] on input "Vektor Pty Ltd ACN 688 121 075 of 20 / 14 Aldgate Street, Everton Park QLD 4053" at bounding box center [708, 289] width 783 height 29
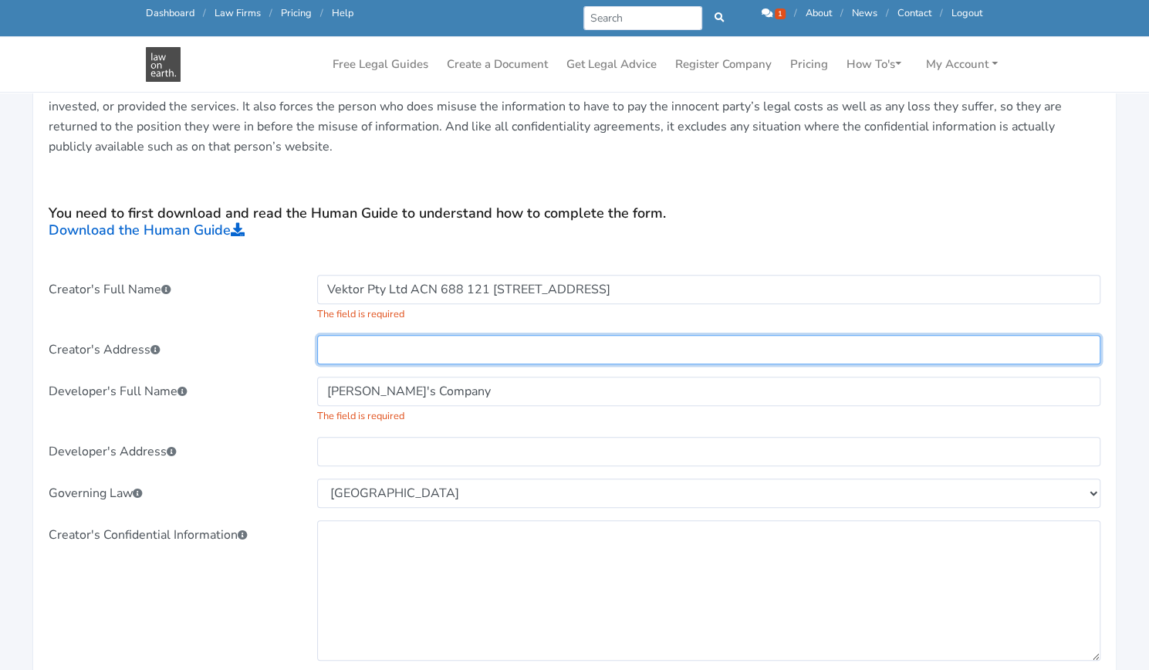
click at [506, 350] on input "text" at bounding box center [708, 349] width 783 height 29
paste input "20 / 14 Aldgate Street, Everton Park QLD 4053"
type input "20 / 14 Aldgate Street, Everton Park QLD 4053"
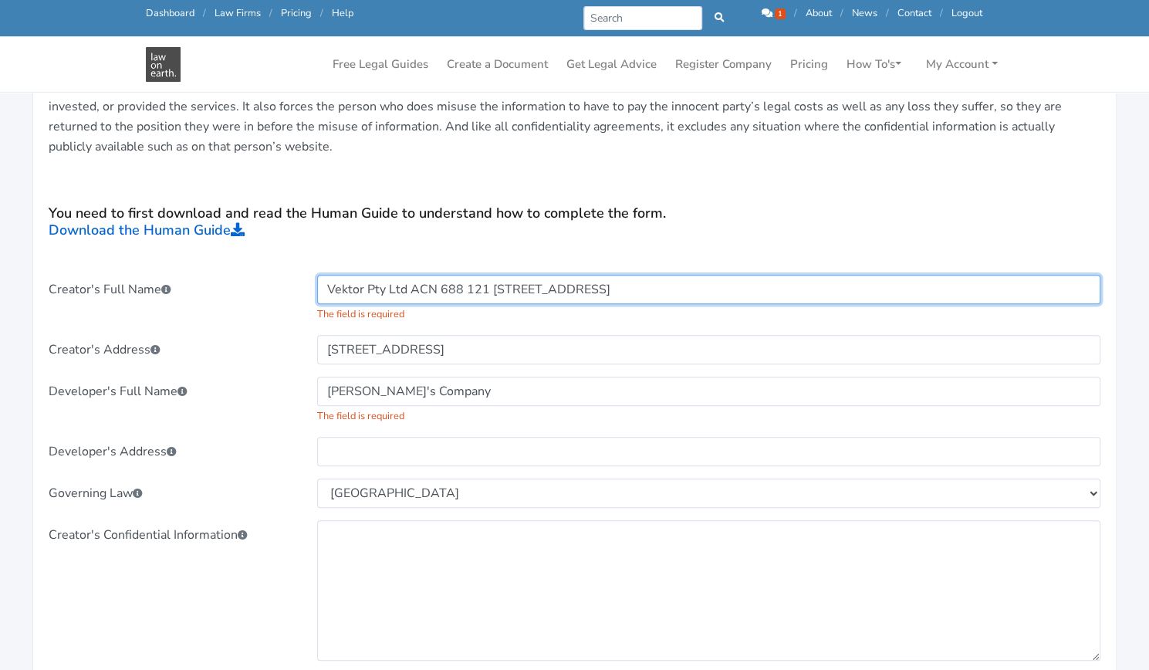
drag, startPoint x: 886, startPoint y: 296, endPoint x: 512, endPoint y: 280, distance: 374.7
click at [512, 280] on input "Vektor Pty Ltd ACN 688 121 075 of 20 / 14 Aldgate Street, Everton Park QLD 4053" at bounding box center [708, 289] width 783 height 29
type input "Vektor Pty Ltd ACN 688 121 075"
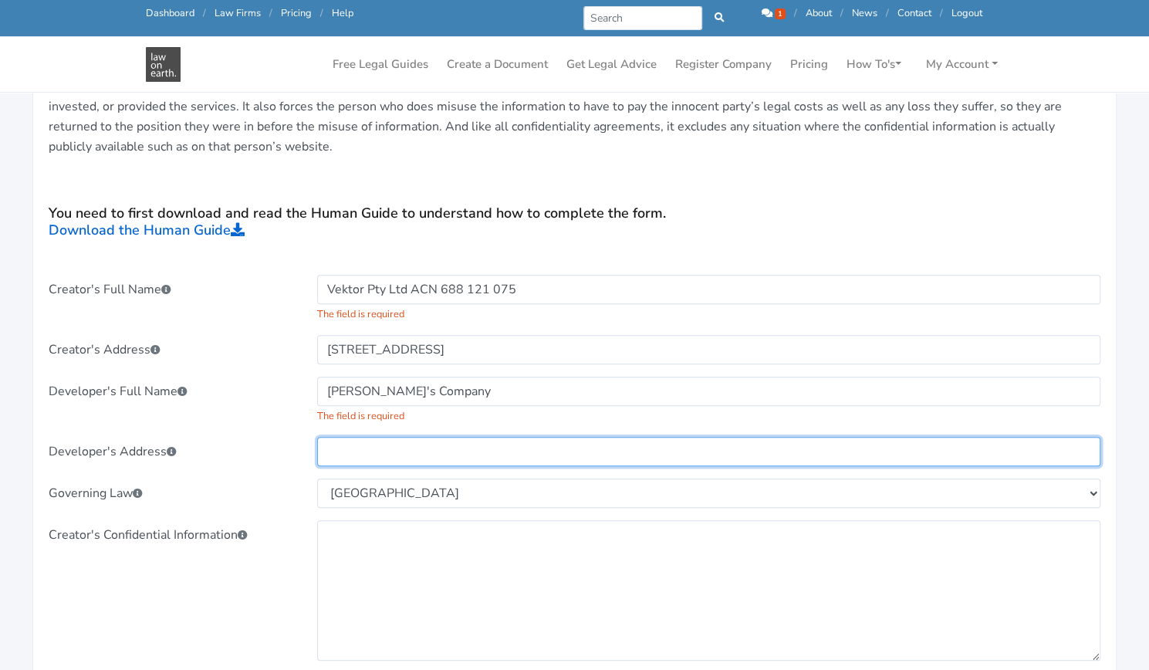
click at [482, 448] on input "text" at bounding box center [708, 451] width 783 height 29
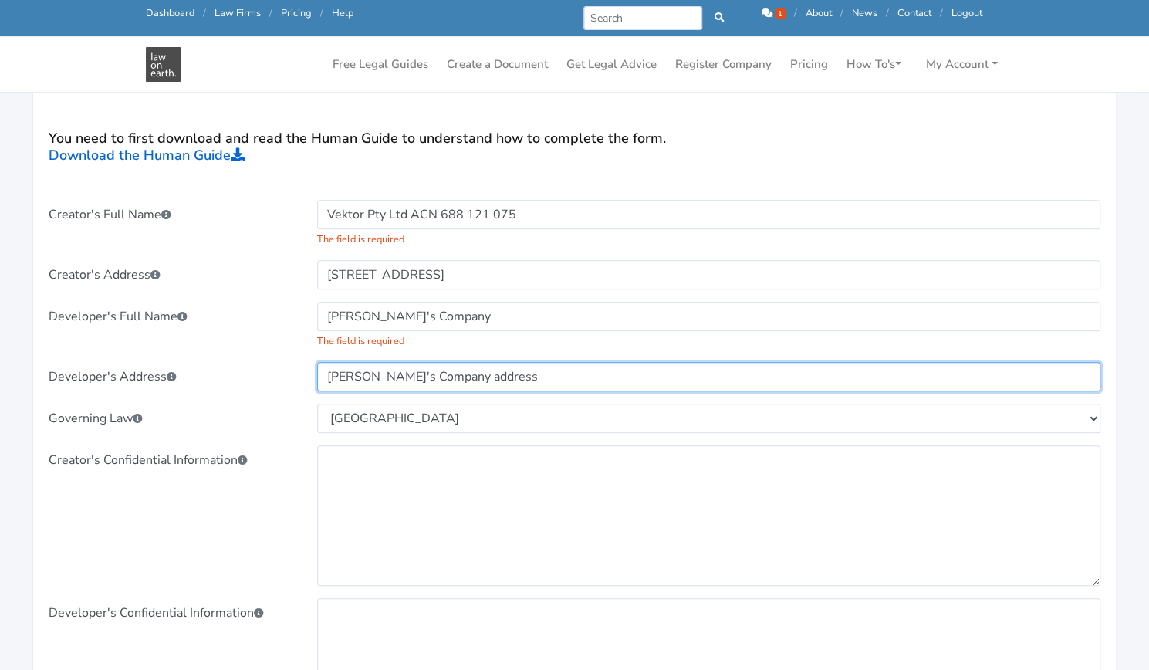
scroll to position [676, 0]
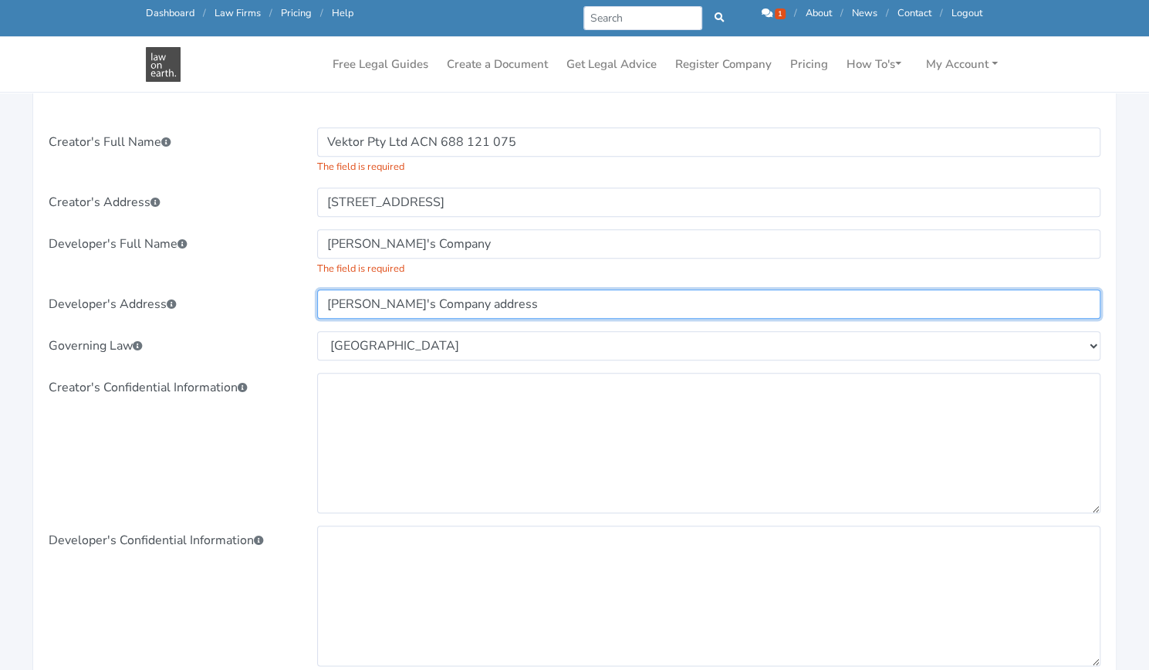
type input "Lachie's Company address"
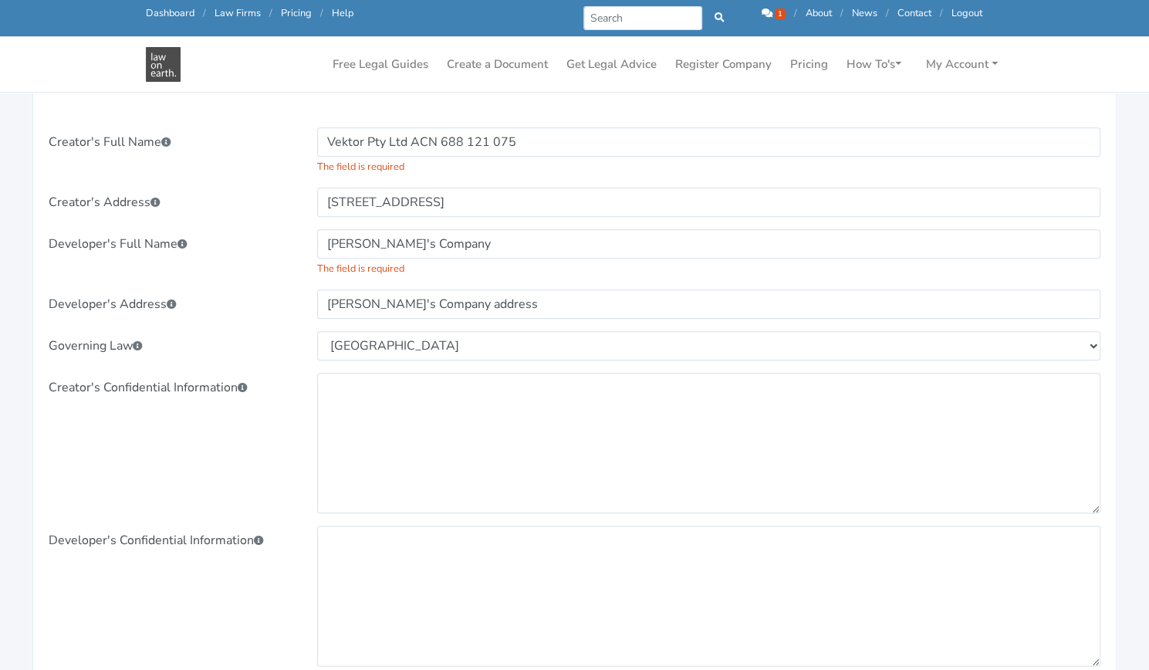
click at [432, 513] on div "Creator's Full Name Vektor Pty Ltd ACN 688 121 075 Select" at bounding box center [575, 514] width 1052 height 774
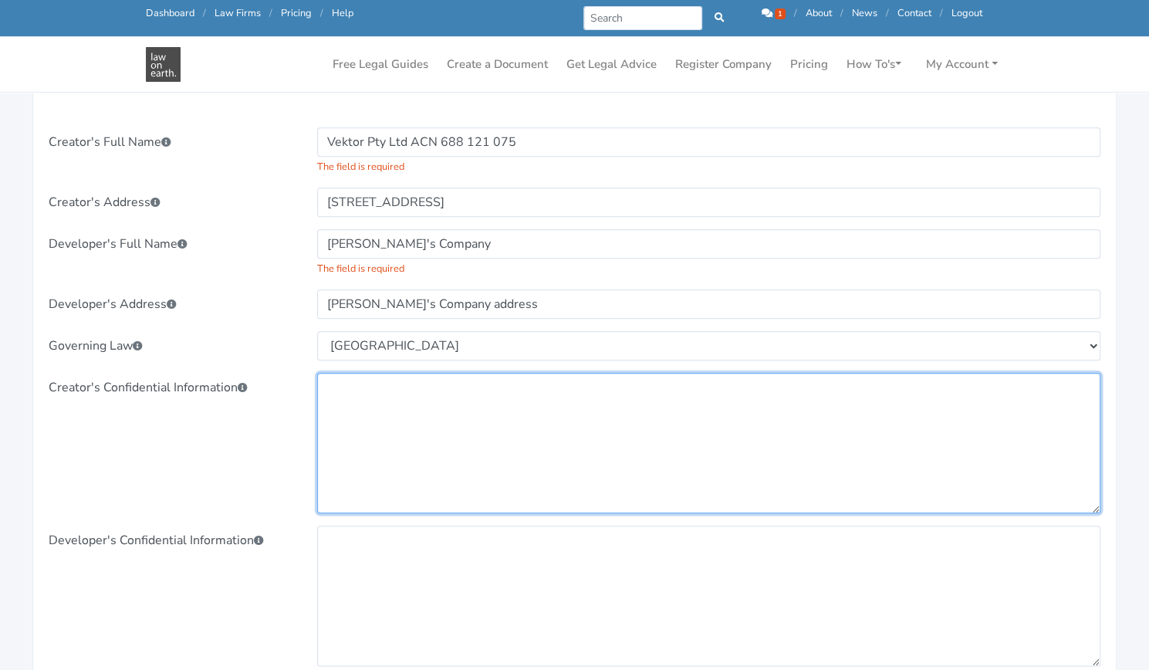
click at [429, 490] on textarea at bounding box center [708, 443] width 783 height 140
drag, startPoint x: 432, startPoint y: 490, endPoint x: 390, endPoint y: 492, distance: 42.5
click at [390, 492] on textarea "Vektor confidential info" at bounding box center [708, 443] width 783 height 140
type textarea "Vektor confidential info"
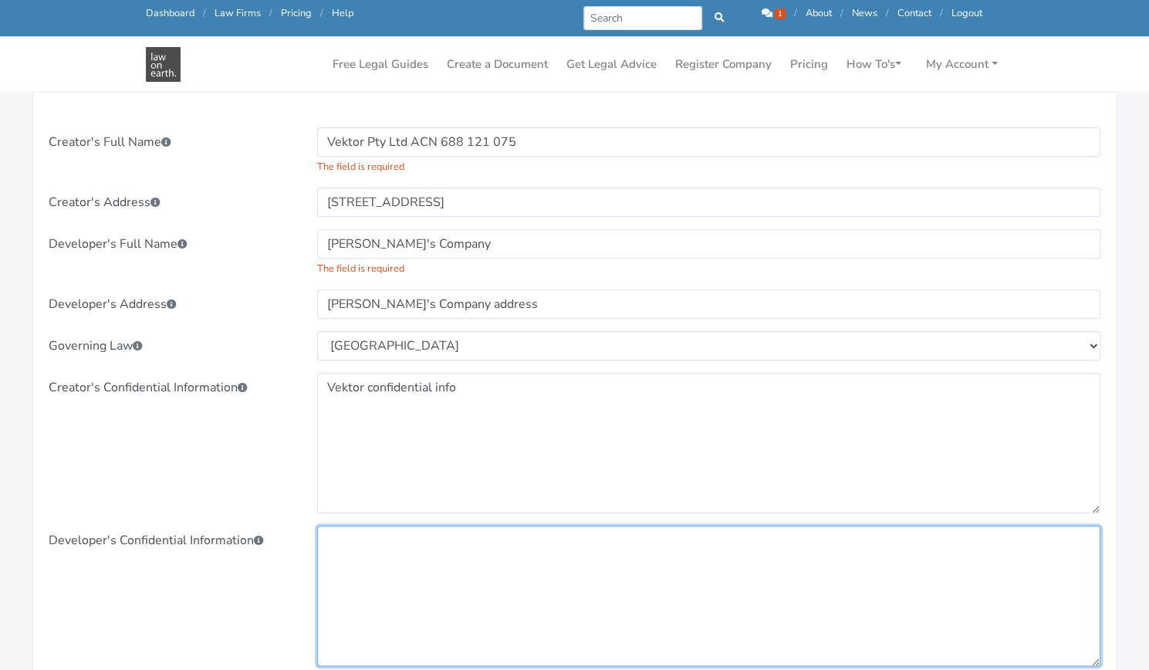
click at [389, 562] on textarea at bounding box center [708, 596] width 783 height 140
paste textarea "Vektor confidential info"
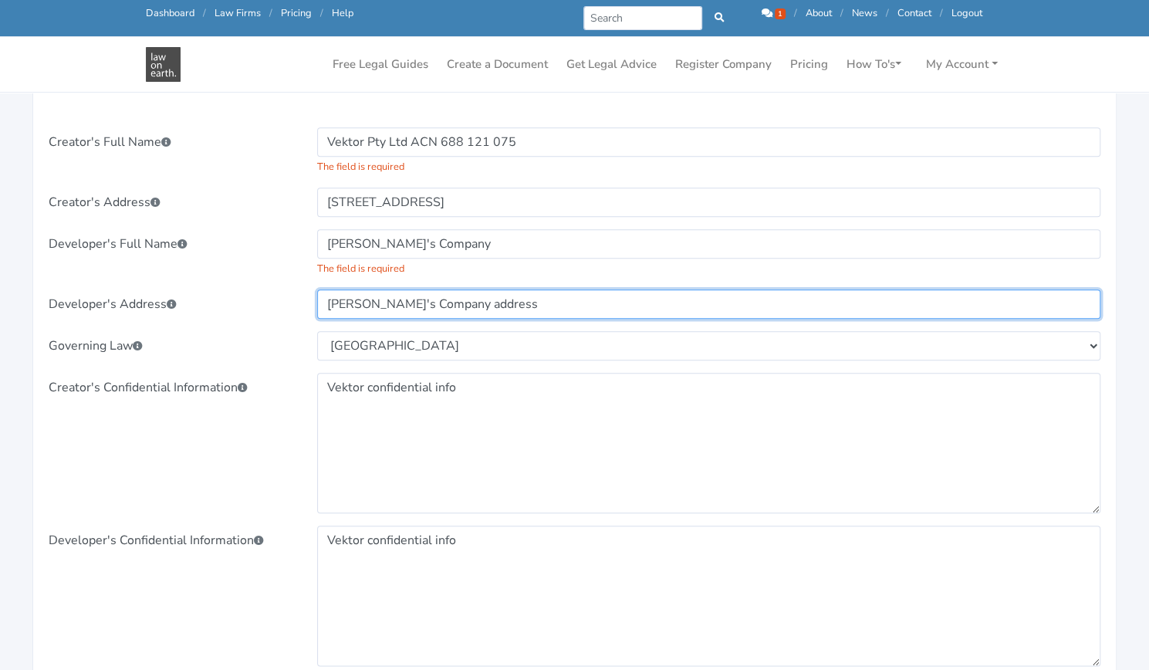
drag, startPoint x: 430, startPoint y: 306, endPoint x: 266, endPoint y: 276, distance: 167.1
click at [266, 276] on div "Creator's Full Name Vektor Pty Ltd ACN 688 121 075 Select" at bounding box center [575, 514] width 1052 height 774
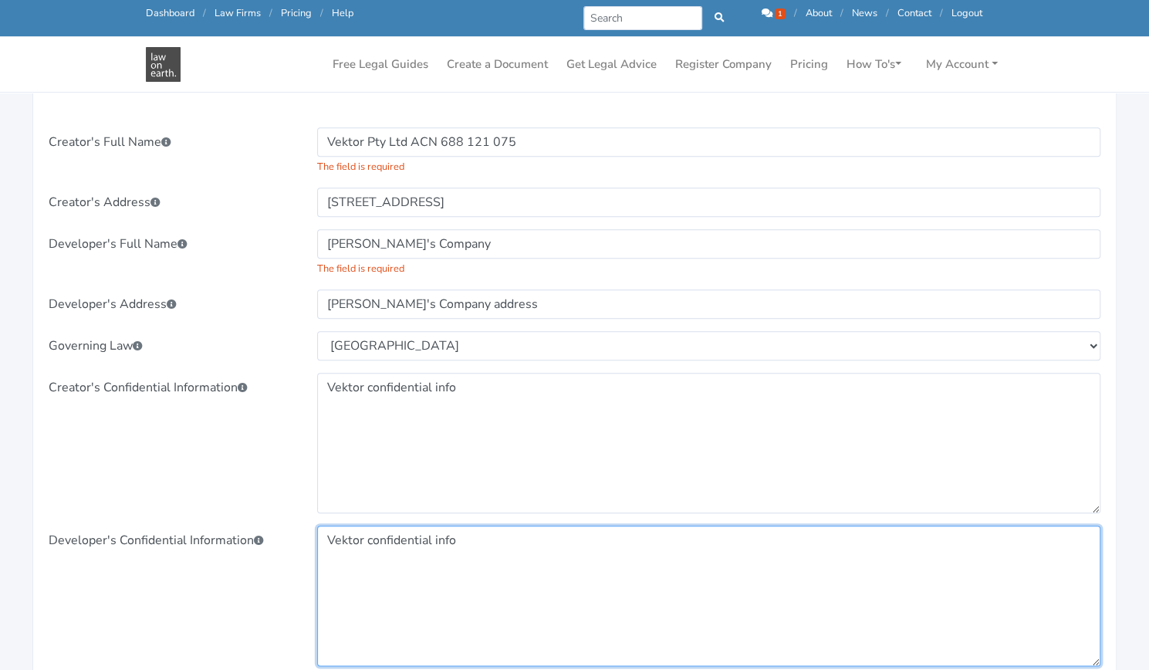
click at [350, 541] on textarea "Vektor confidential info" at bounding box center [708, 596] width 783 height 140
paste textarea "Lachie's Company"
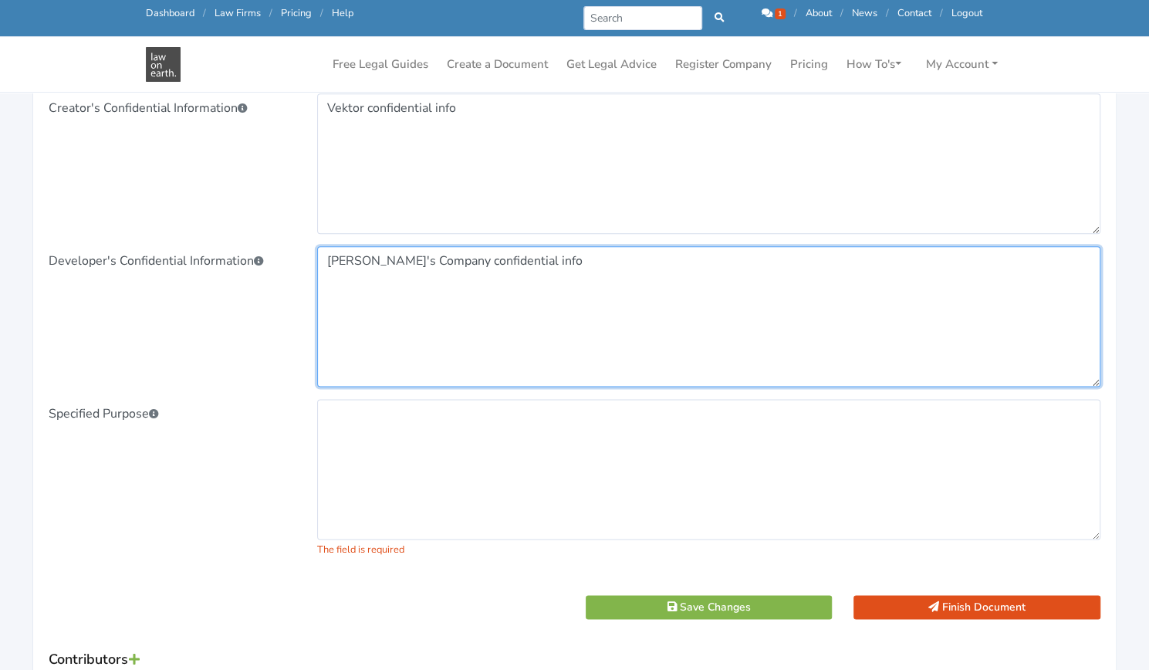
scroll to position [953, 0]
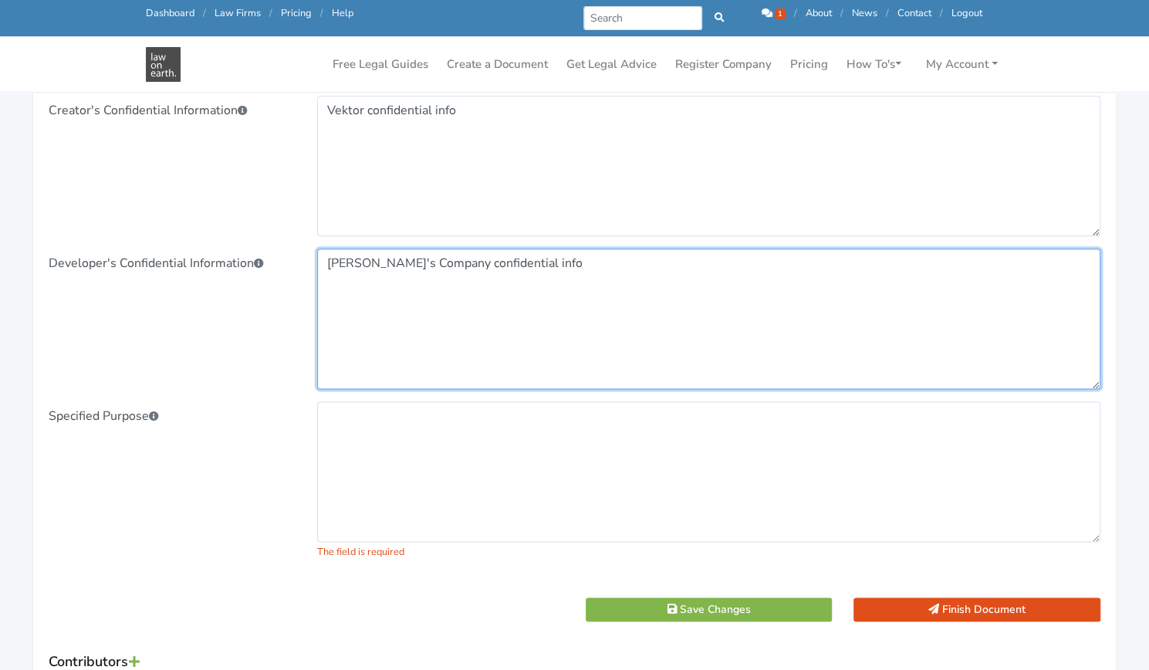
type textarea "Lachie's Company confidential info"
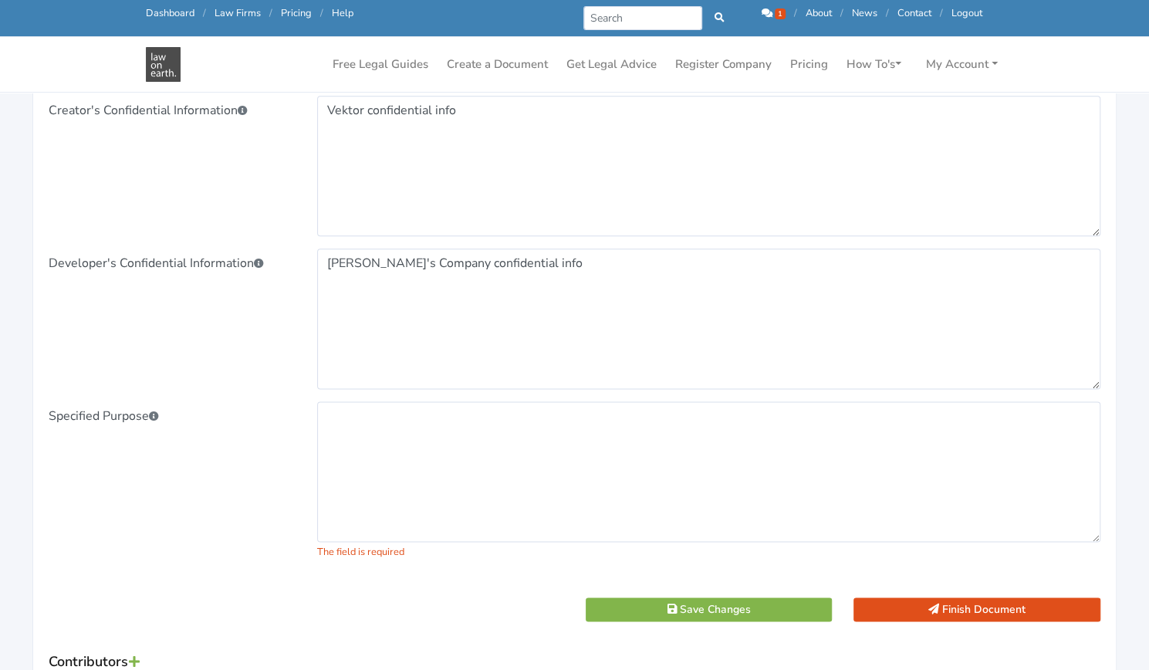
click at [618, 398] on div "Creator's Full Name Vektor Pty Ltd ACN 688 121 075 Select" at bounding box center [575, 237] width 1052 height 774
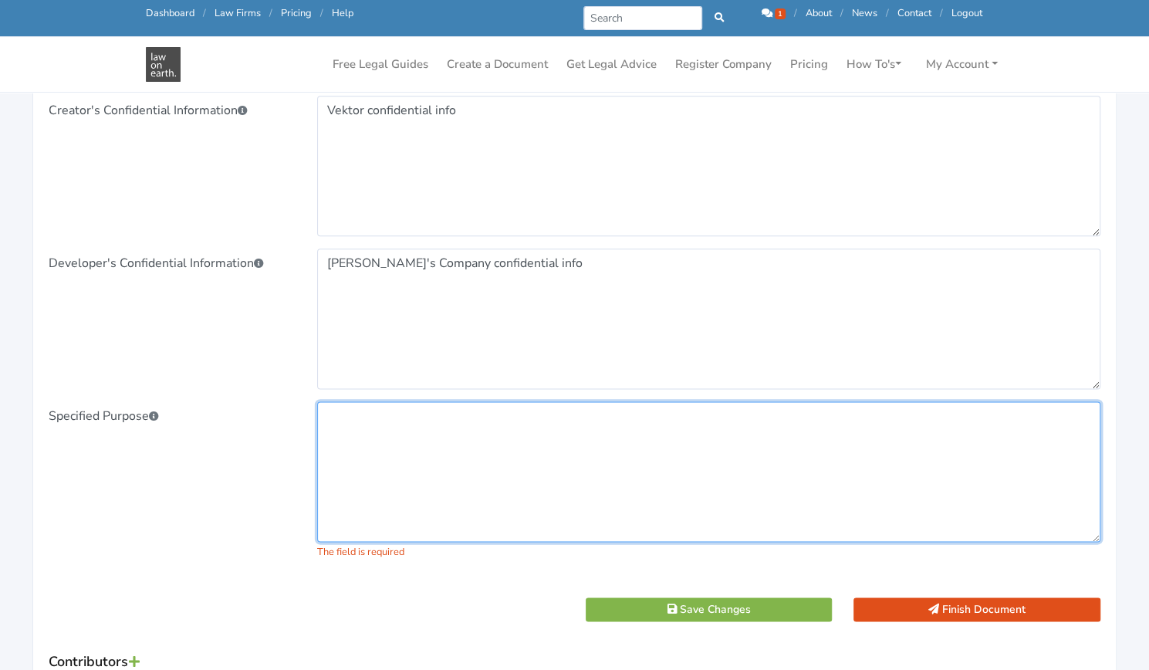
click at [608, 418] on textarea at bounding box center [708, 471] width 783 height 140
type textarea "Specified purpose"
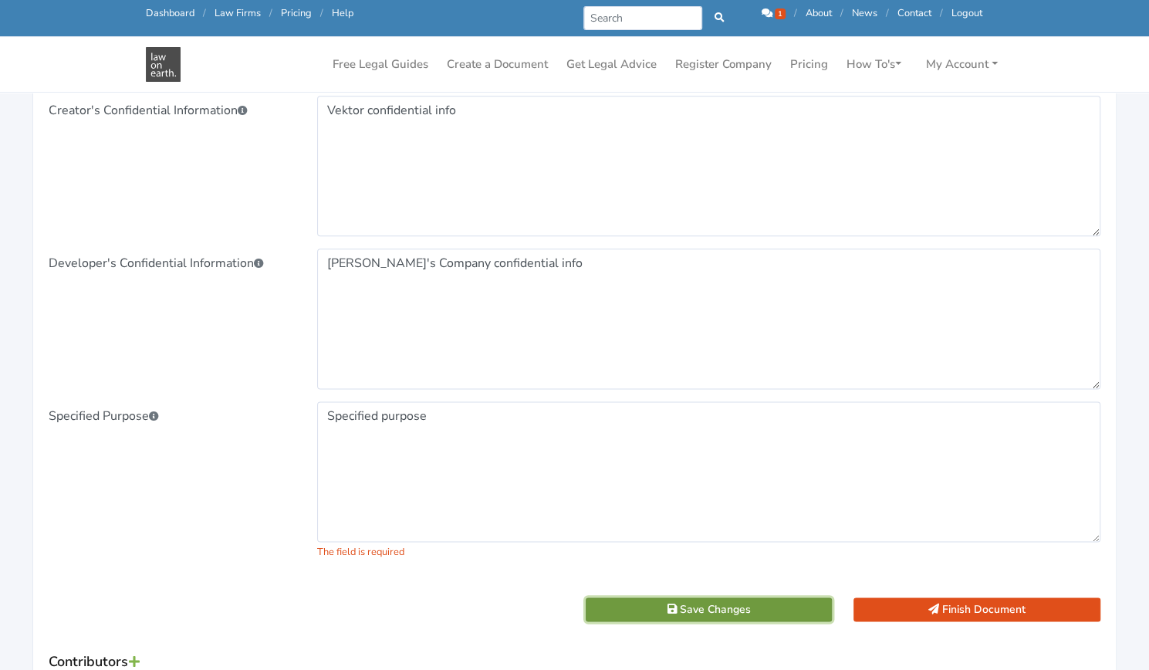
click at [702, 601] on button "Save Changes" at bounding box center [709, 609] width 247 height 24
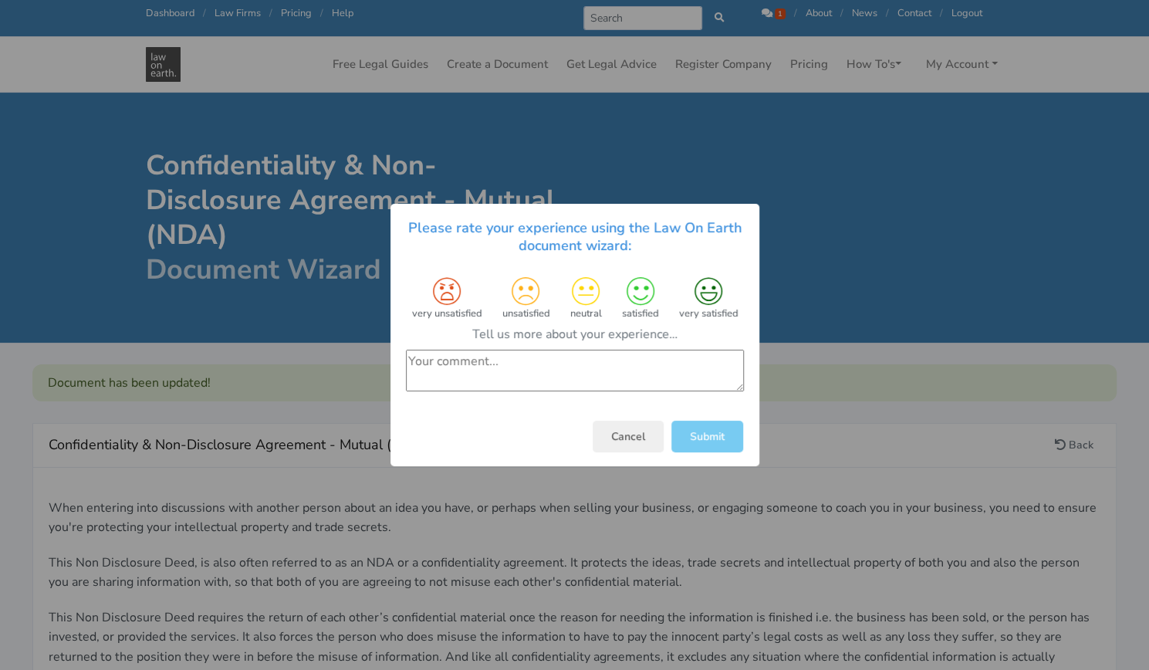
click at [701, 435] on button "Submit" at bounding box center [708, 437] width 72 height 32
click at [626, 306] on div "satisfied" at bounding box center [640, 298] width 36 height 42
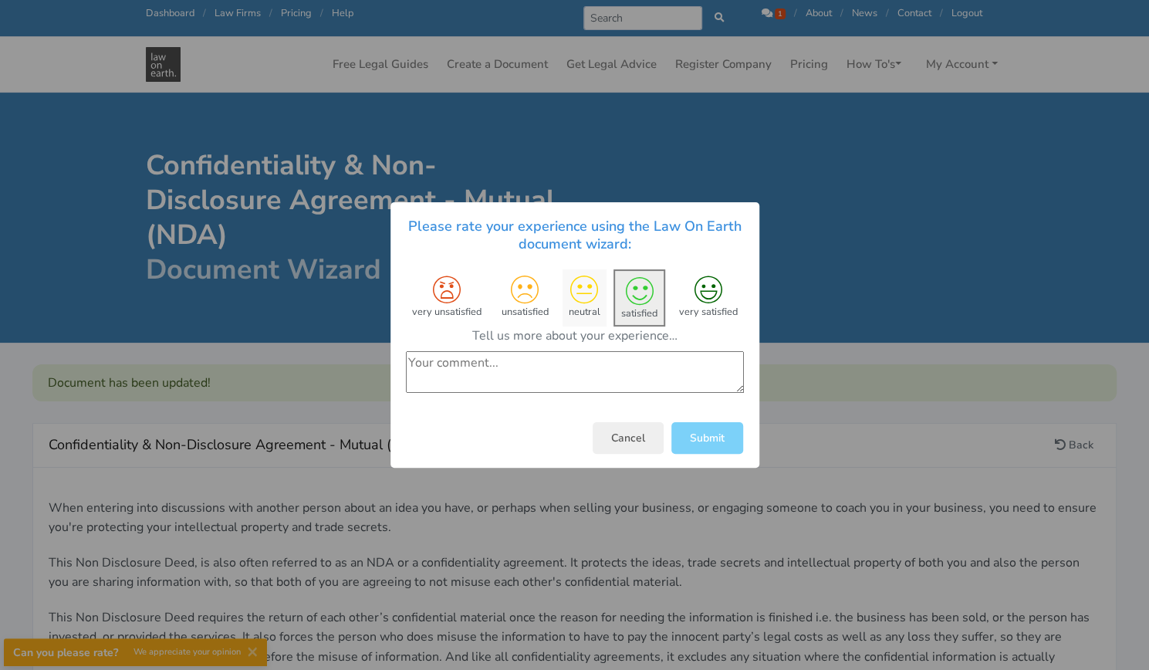
click at [594, 305] on div "neutral" at bounding box center [584, 298] width 32 height 45
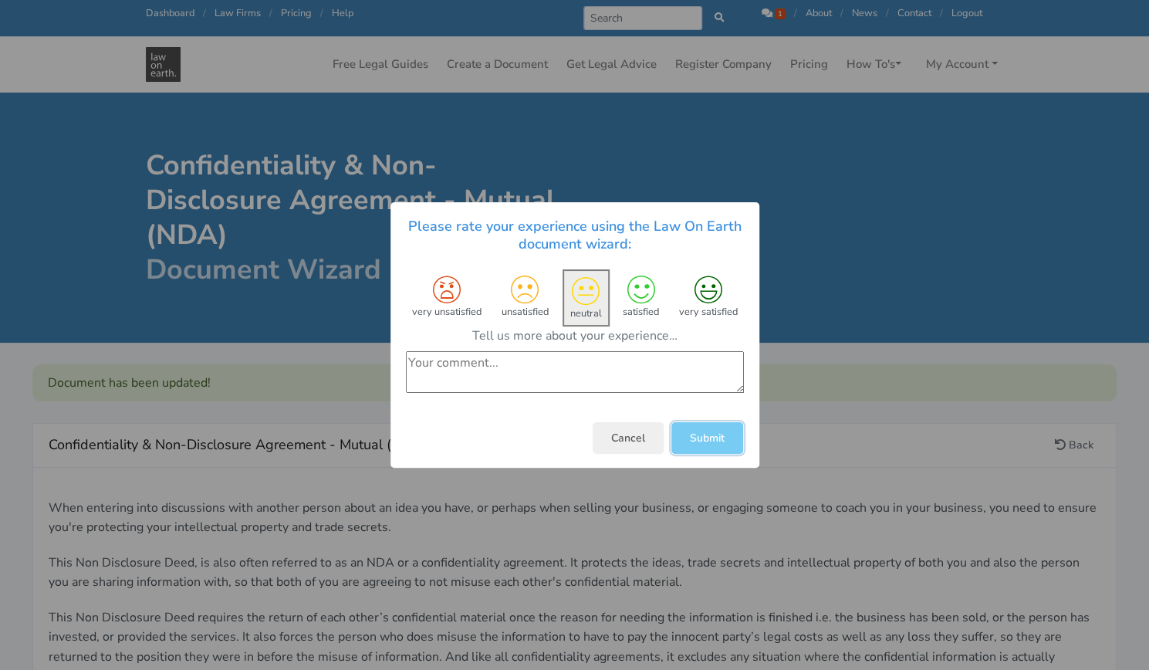
click at [692, 427] on button "Submit" at bounding box center [708, 438] width 72 height 32
click at [602, 430] on button "Cancel" at bounding box center [628, 438] width 71 height 32
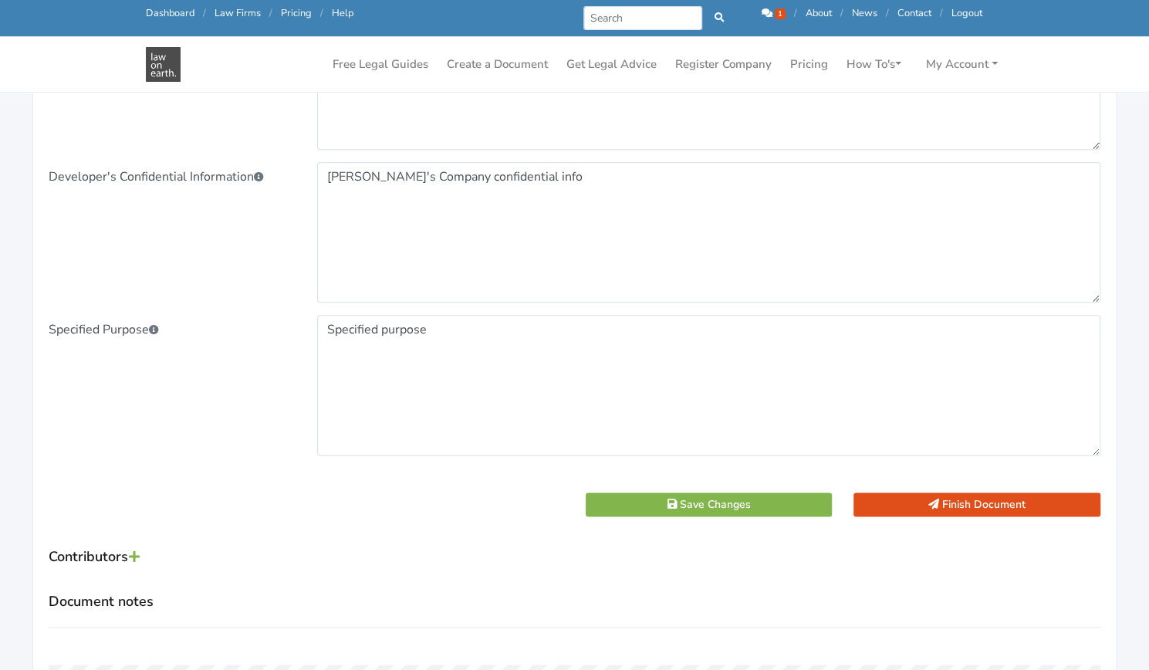
scroll to position [1050, 0]
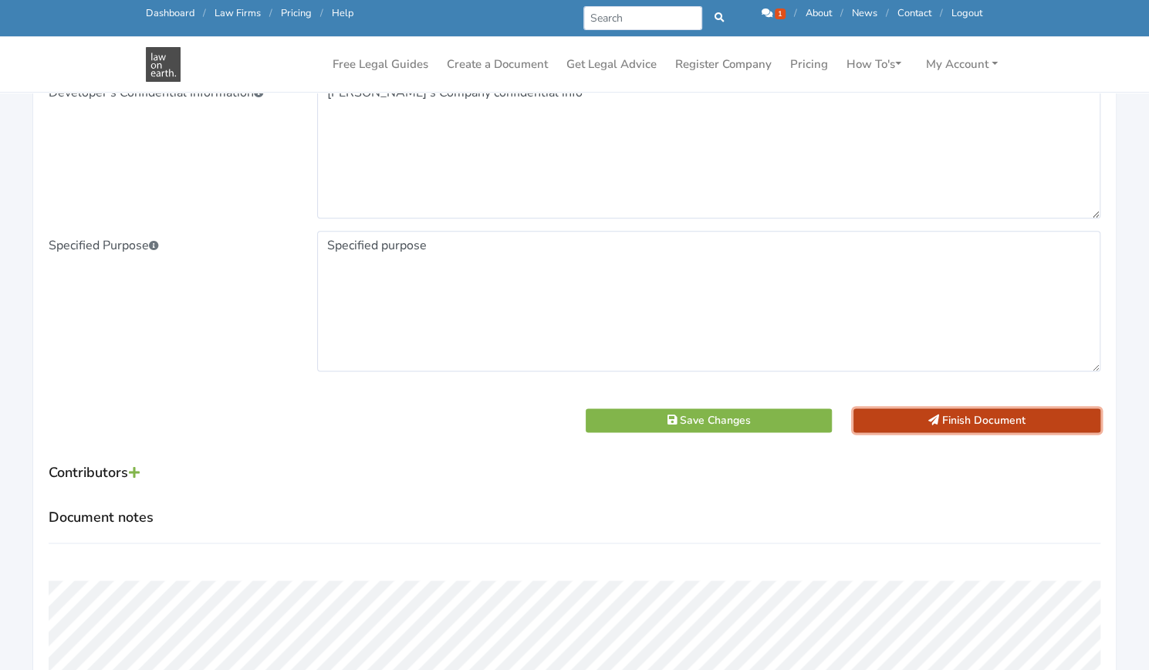
click at [998, 422] on button "Finish Document" at bounding box center [977, 420] width 247 height 24
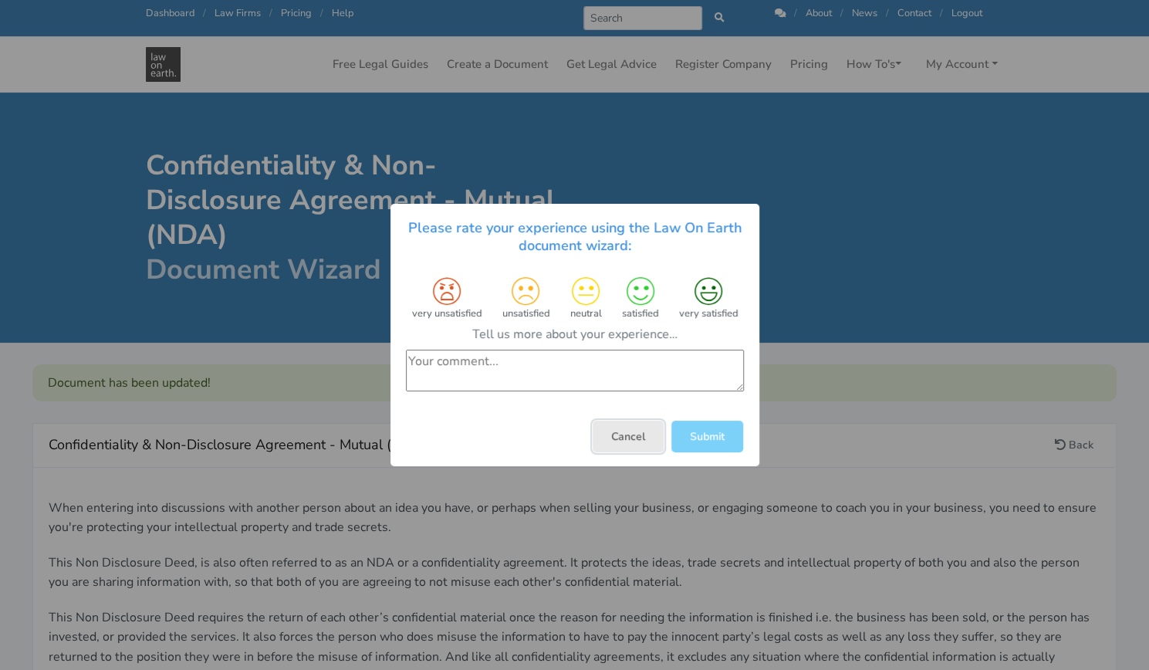
click at [631, 433] on button "Cancel" at bounding box center [628, 437] width 71 height 32
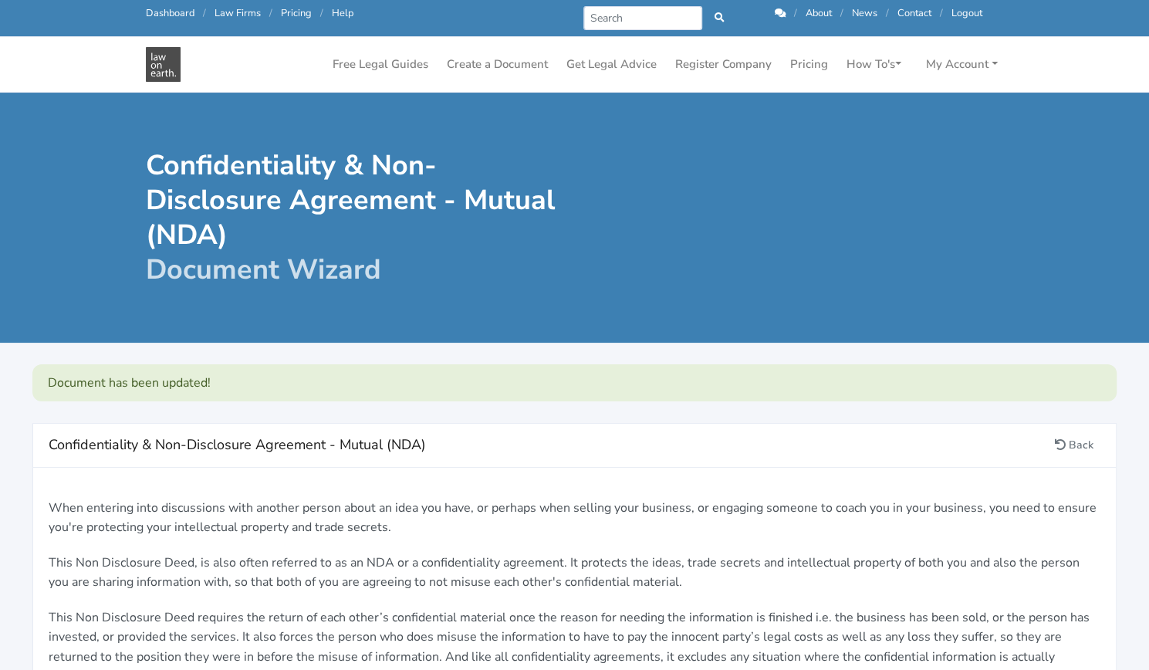
click at [869, 409] on div "Confidentiality & Non-Disclosure Agreement - Mutual (NDA) Back When entering in…" at bounding box center [574, 666] width 1149 height 530
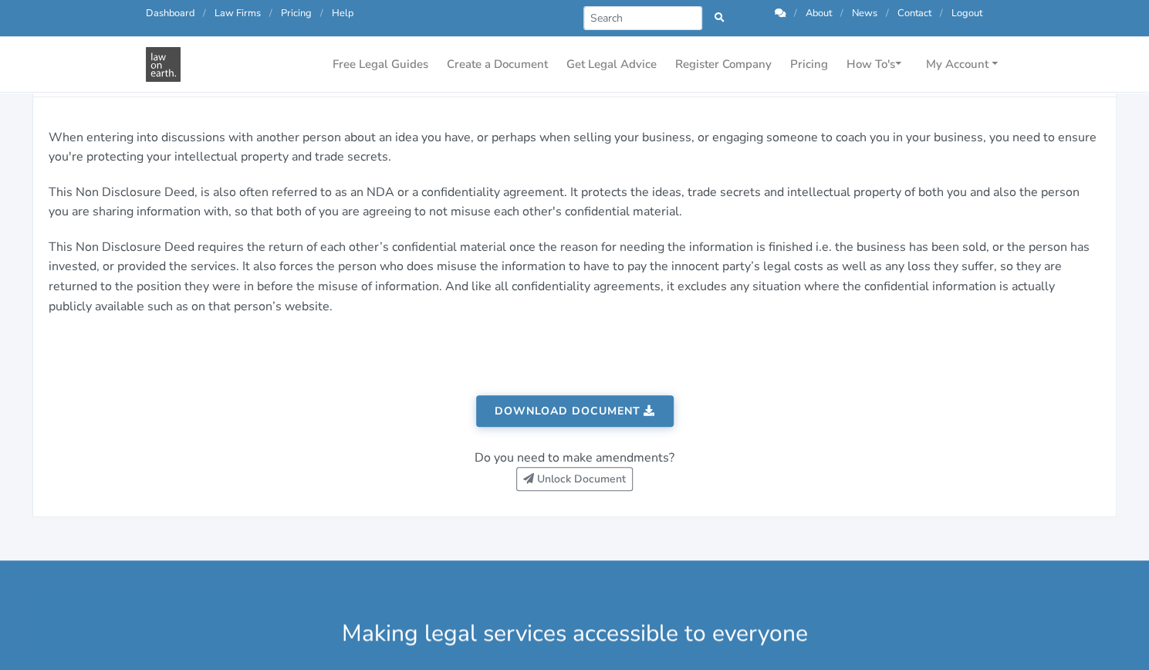
scroll to position [356, 0]
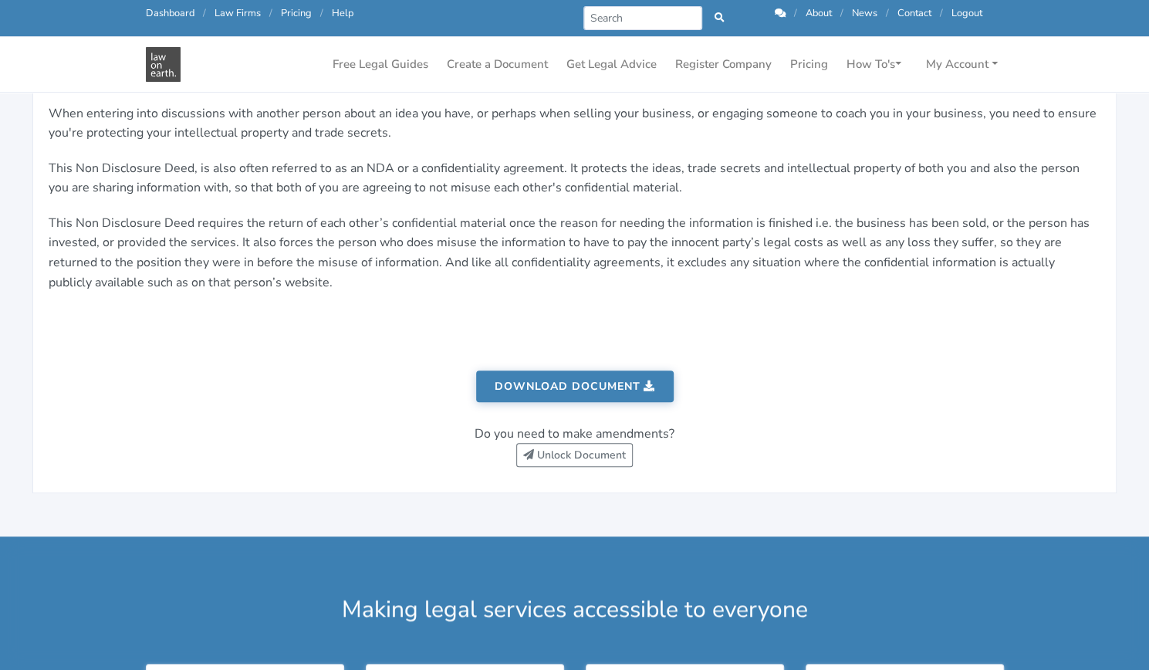
click at [591, 391] on link "Download document" at bounding box center [575, 387] width 198 height 32
